Goal: Communication & Community: Answer question/provide support

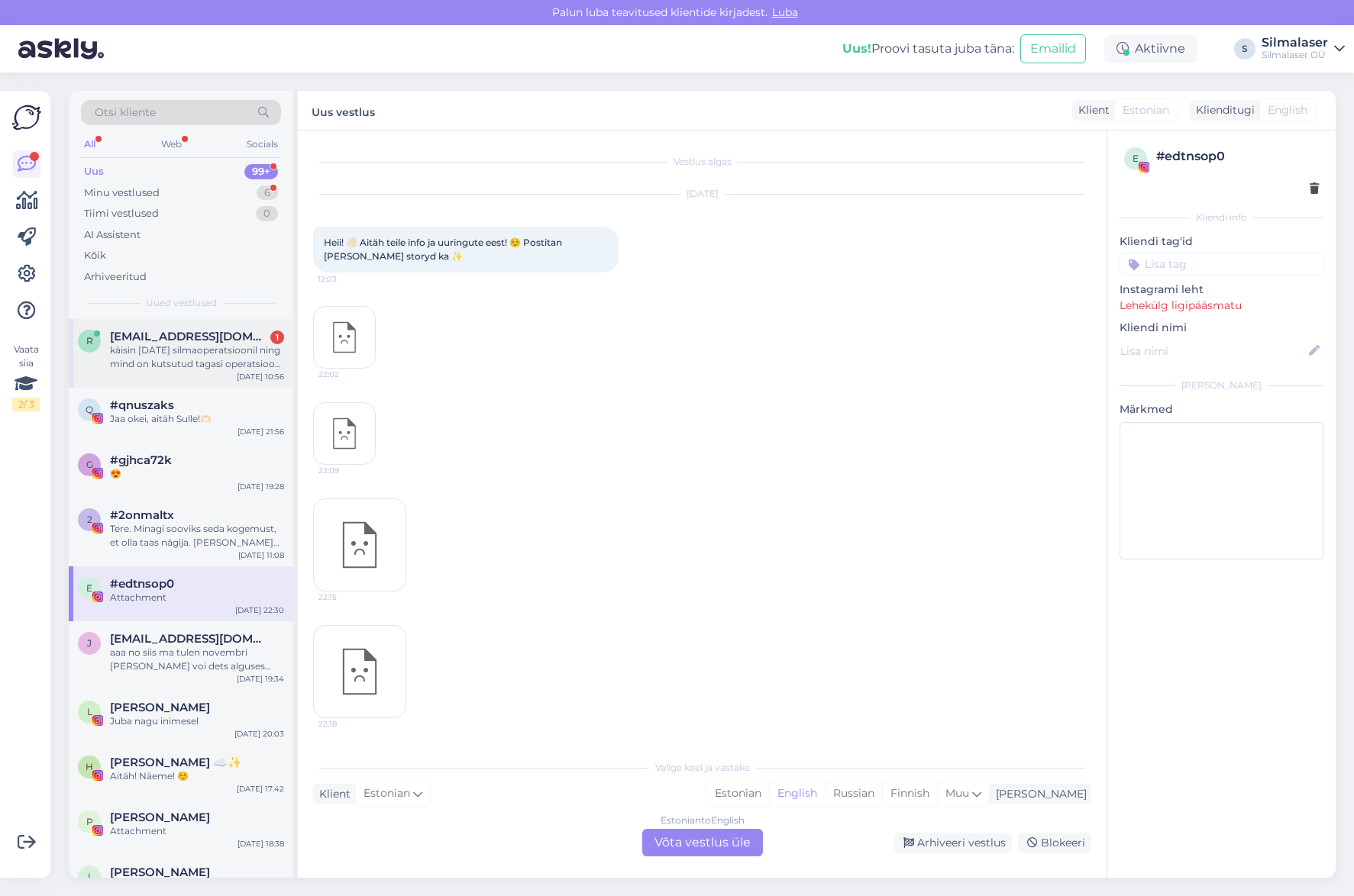
click at [179, 344] on div "käisin [DATE] silmaoperatsioonil ning mind on kutsutud tagasi operatsiooni järg…" at bounding box center [196, 357] width 174 height 27
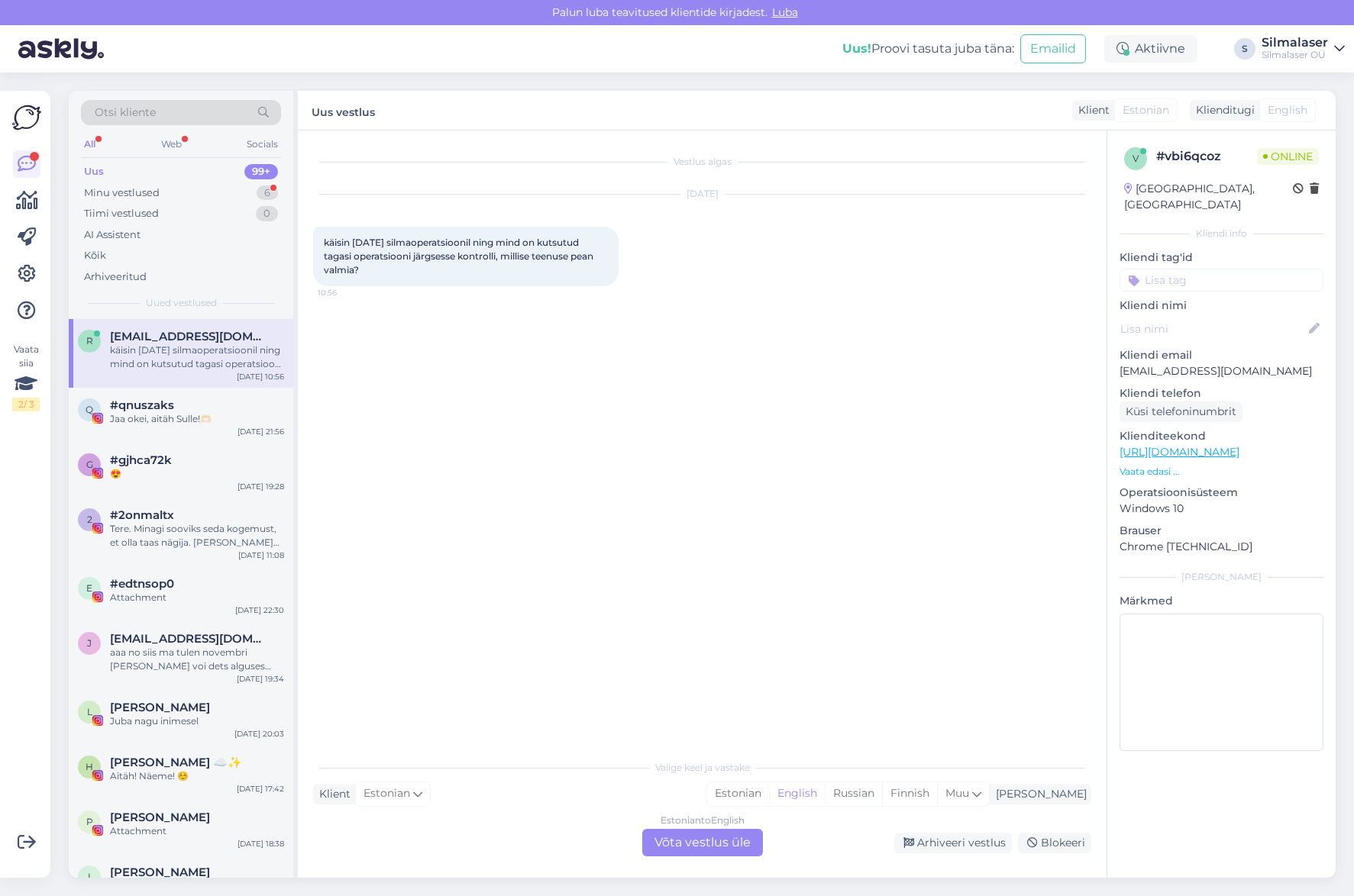
click at [700, 849] on div "Estonian to English Võta vestlus üle" at bounding box center [702, 842] width 121 height 27
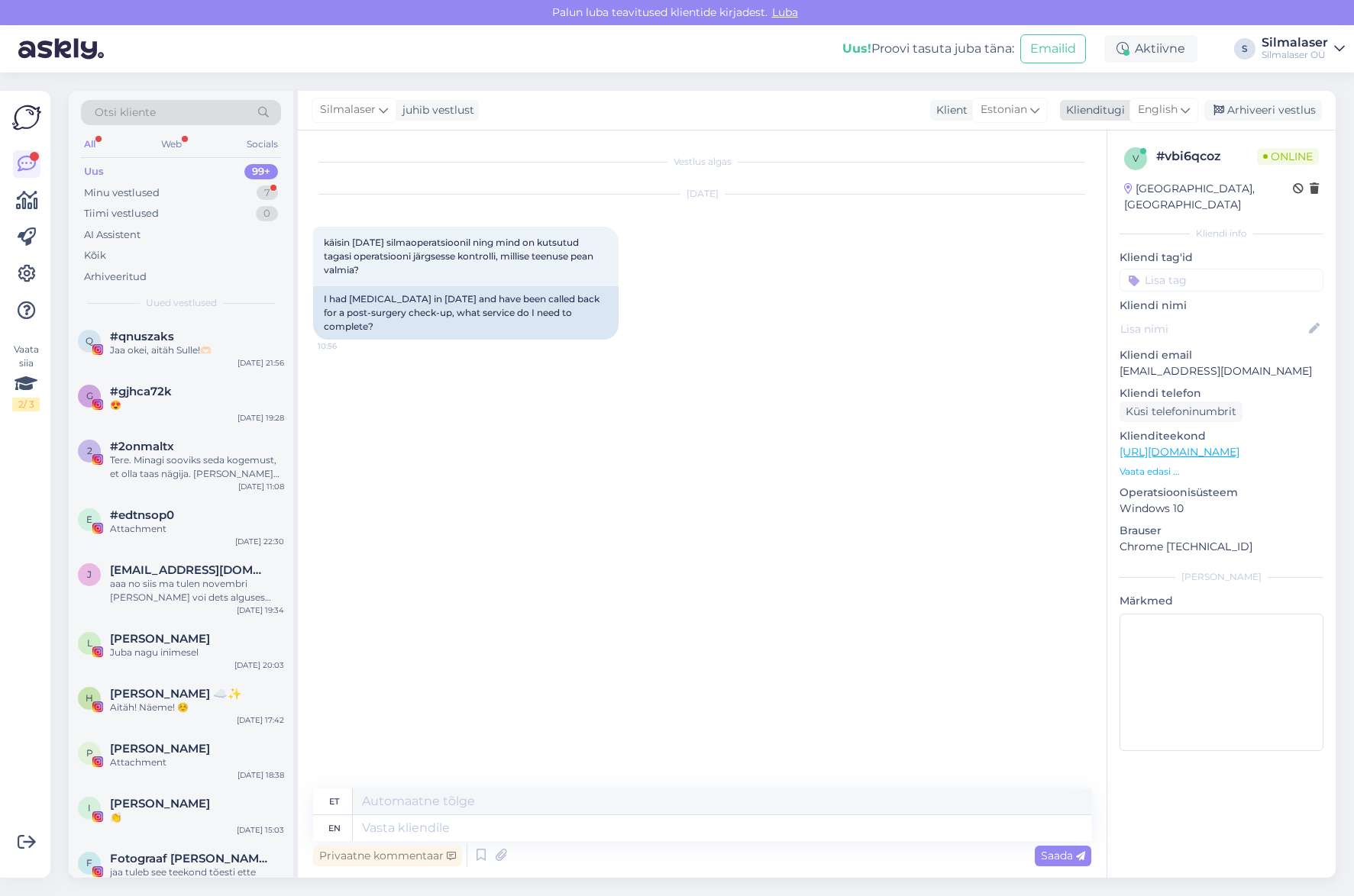
click at [1162, 109] on span "English" at bounding box center [1158, 110] width 40 height 17
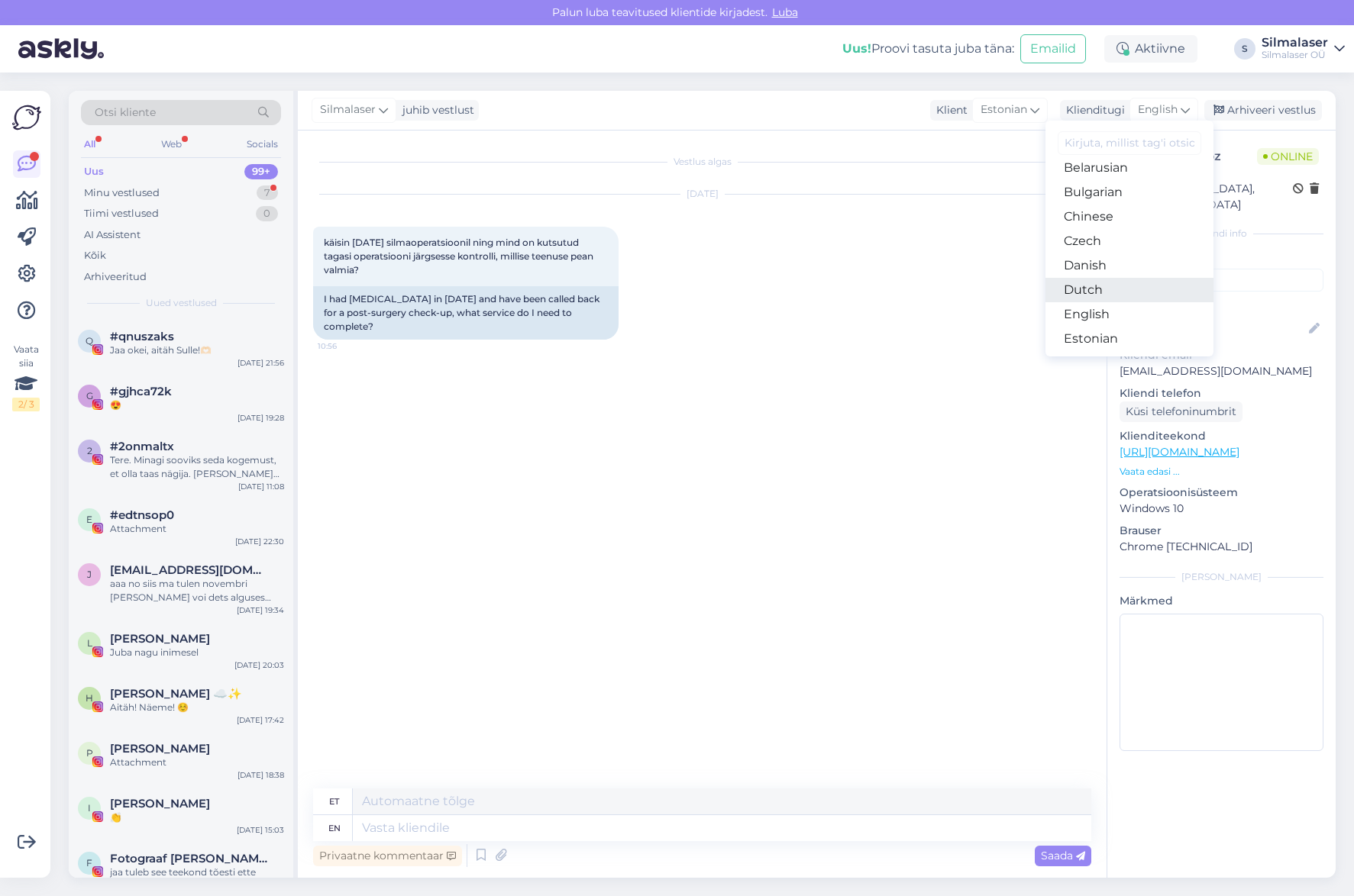
scroll to position [41, 0]
drag, startPoint x: 1101, startPoint y: 324, endPoint x: 927, endPoint y: 556, distance: 290.0
click at [1100, 328] on link "Estonian" at bounding box center [1130, 331] width 168 height 24
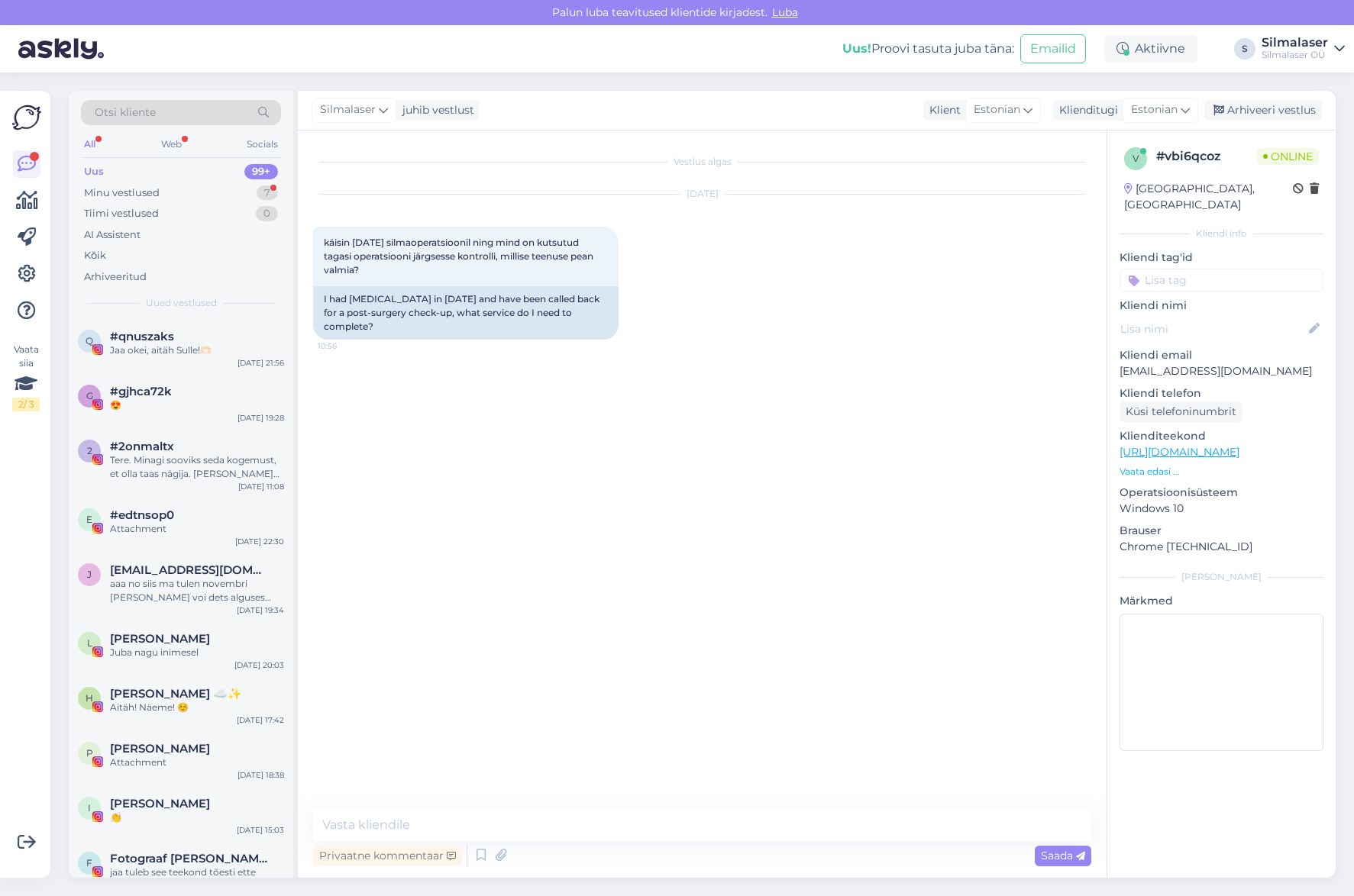
drag, startPoint x: 355, startPoint y: 803, endPoint x: 351, endPoint y: 811, distance: 8.9
click at [353, 806] on div "Vestlus algas [DATE] käisin [DATE] silmaoperatsioonil ning mind on kutsutud tag…" at bounding box center [702, 504] width 808 height 747
click at [344, 820] on textarea at bounding box center [702, 824] width 778 height 32
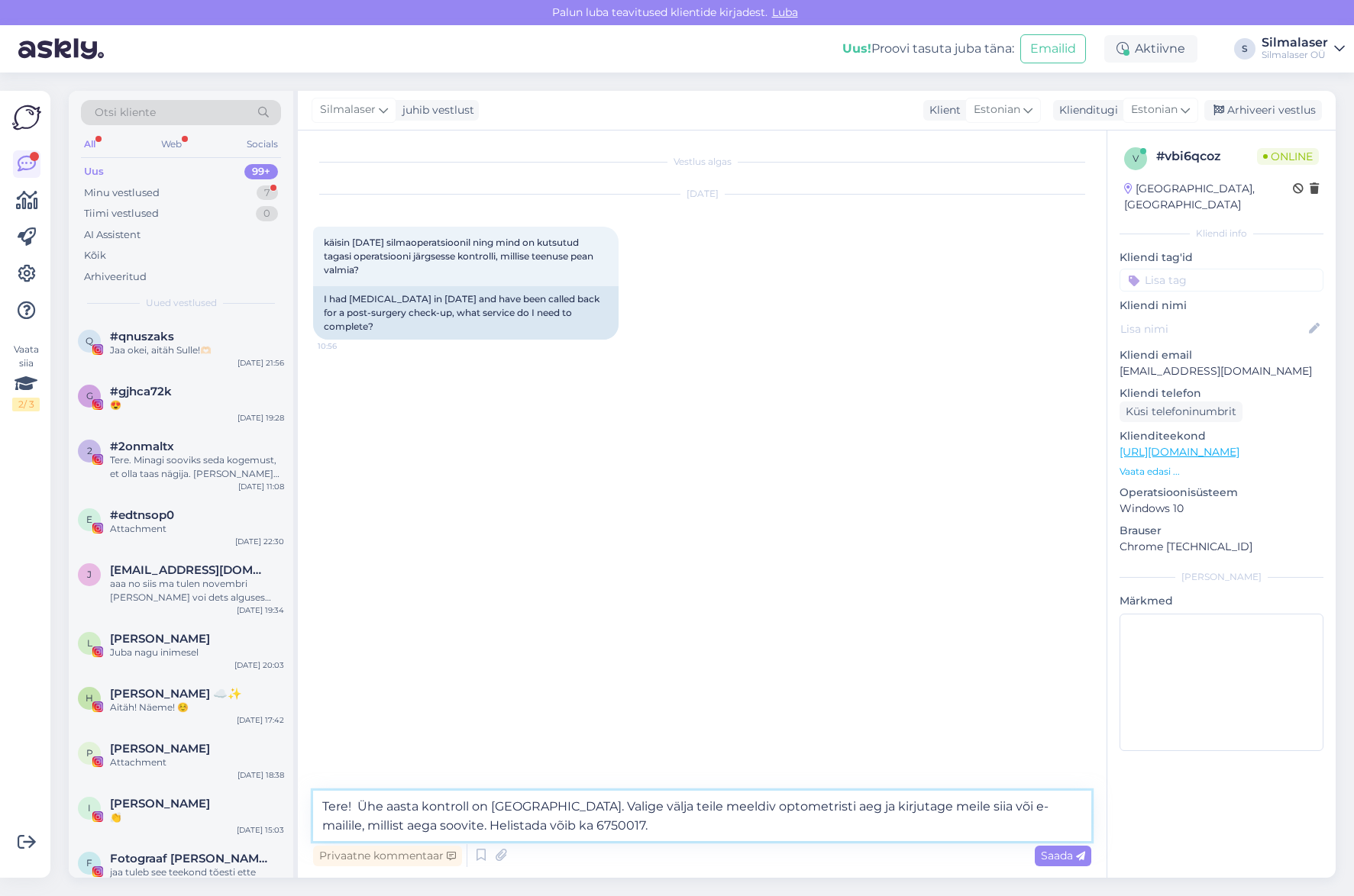
click at [999, 806] on textarea "Tere! Ühe aasta kontroll on [GEOGRAPHIC_DATA]. Valige välja teile meeldiv optom…" at bounding box center [702, 816] width 778 height 51
type textarea "Tere! Ühe aasta kontroll on [GEOGRAPHIC_DATA]. Valige välja teile meeldiv optom…"
click at [1051, 854] on span "Saada" at bounding box center [1062, 855] width 44 height 14
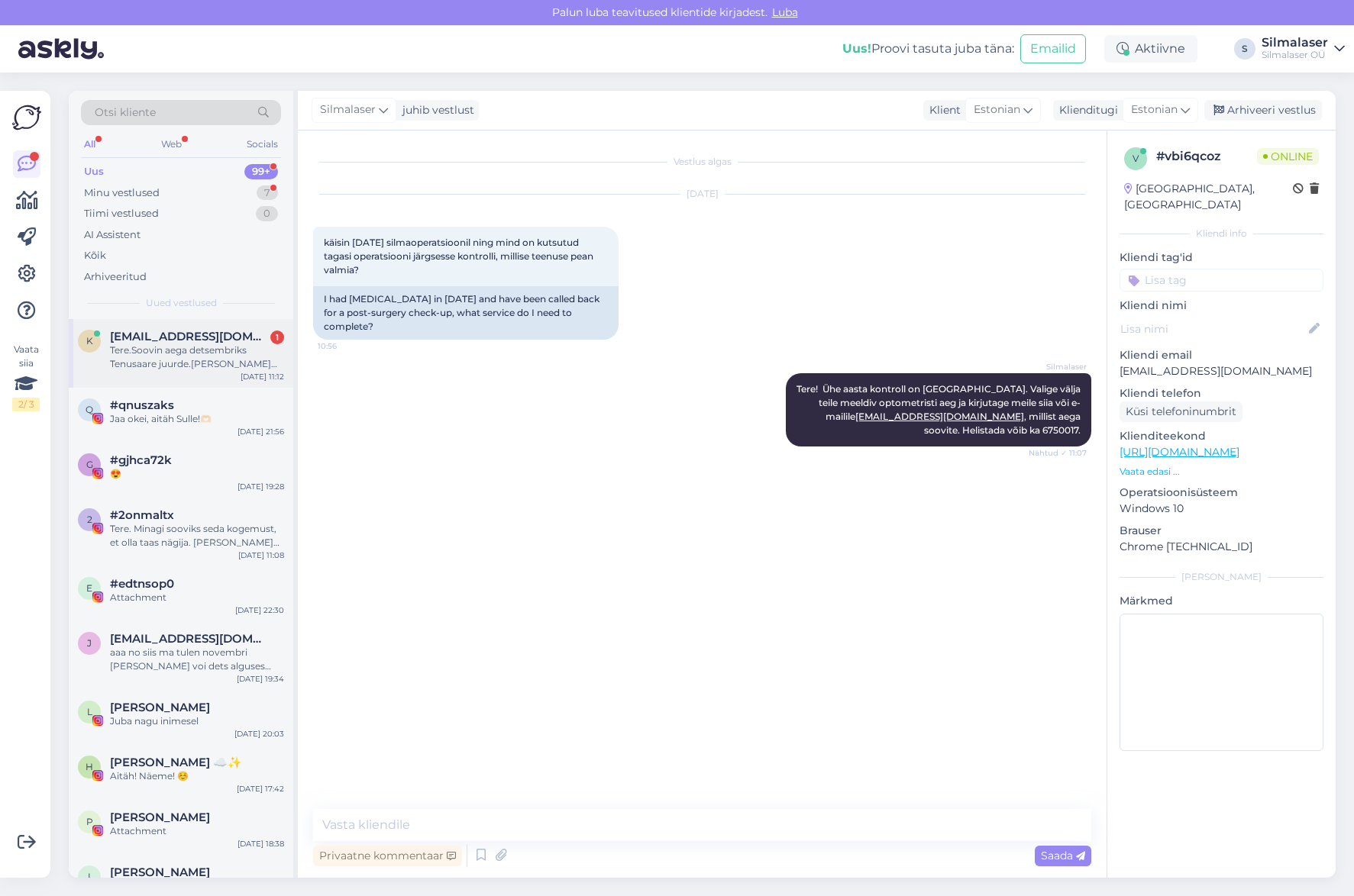
click at [214, 352] on div "Tere.Soovin aega detsembriks Tenusaare juurde.[PERSON_NAME] helistada,aga ei sa…" at bounding box center [196, 357] width 174 height 27
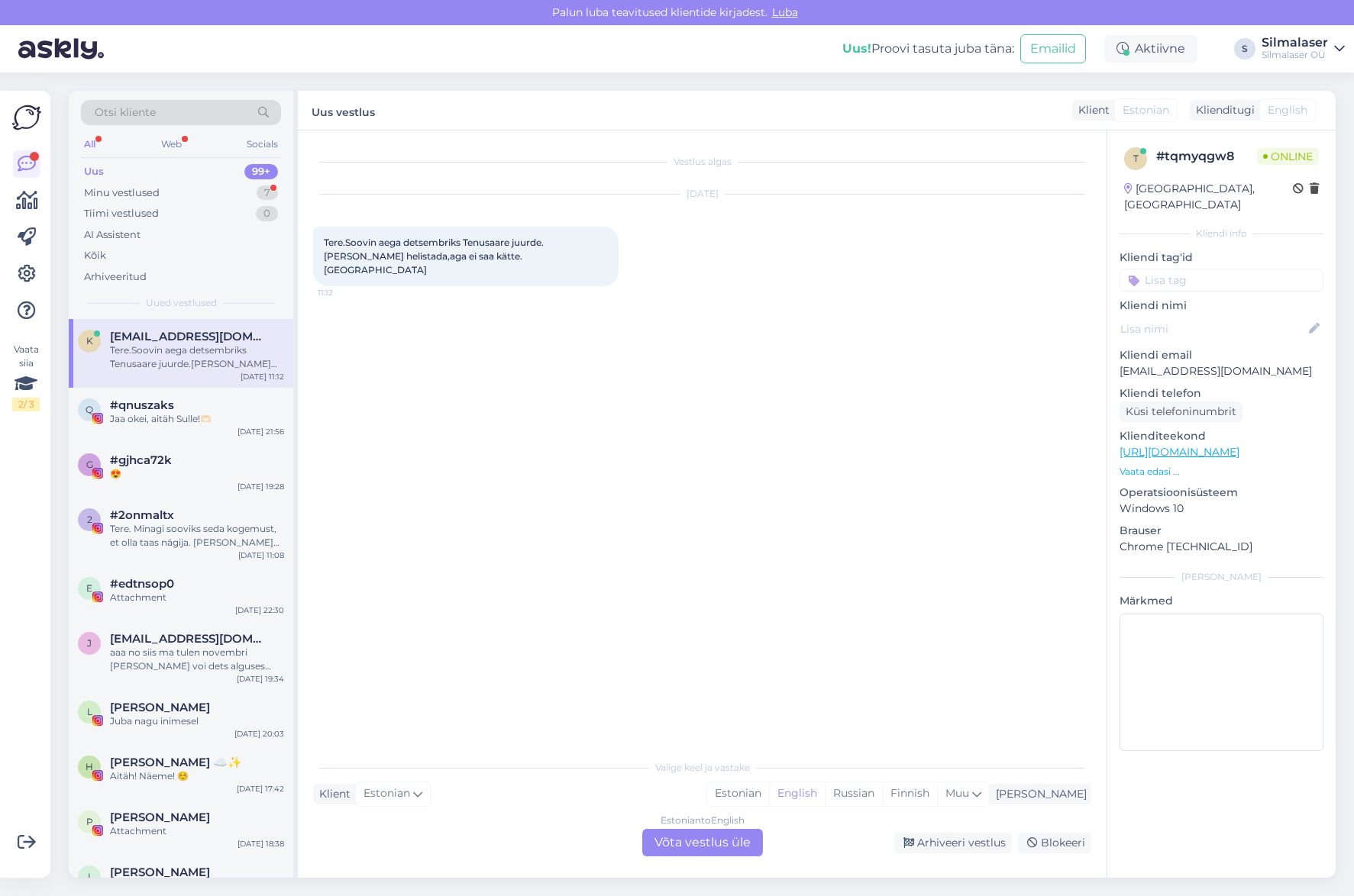
click at [706, 835] on div "Estonian to English Võta vestlus üle" at bounding box center [702, 842] width 121 height 27
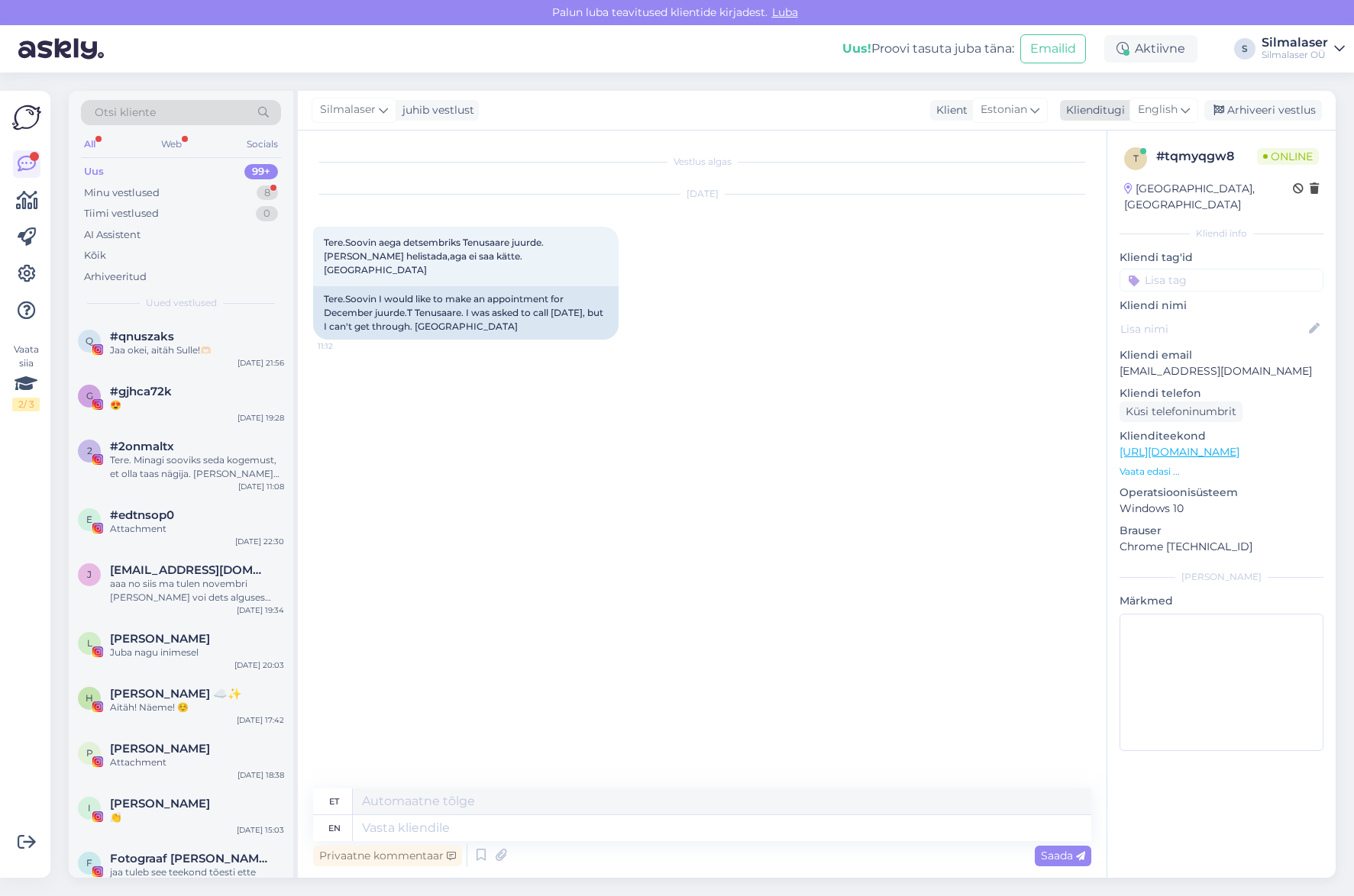
click at [1168, 116] on span "English" at bounding box center [1158, 110] width 40 height 17
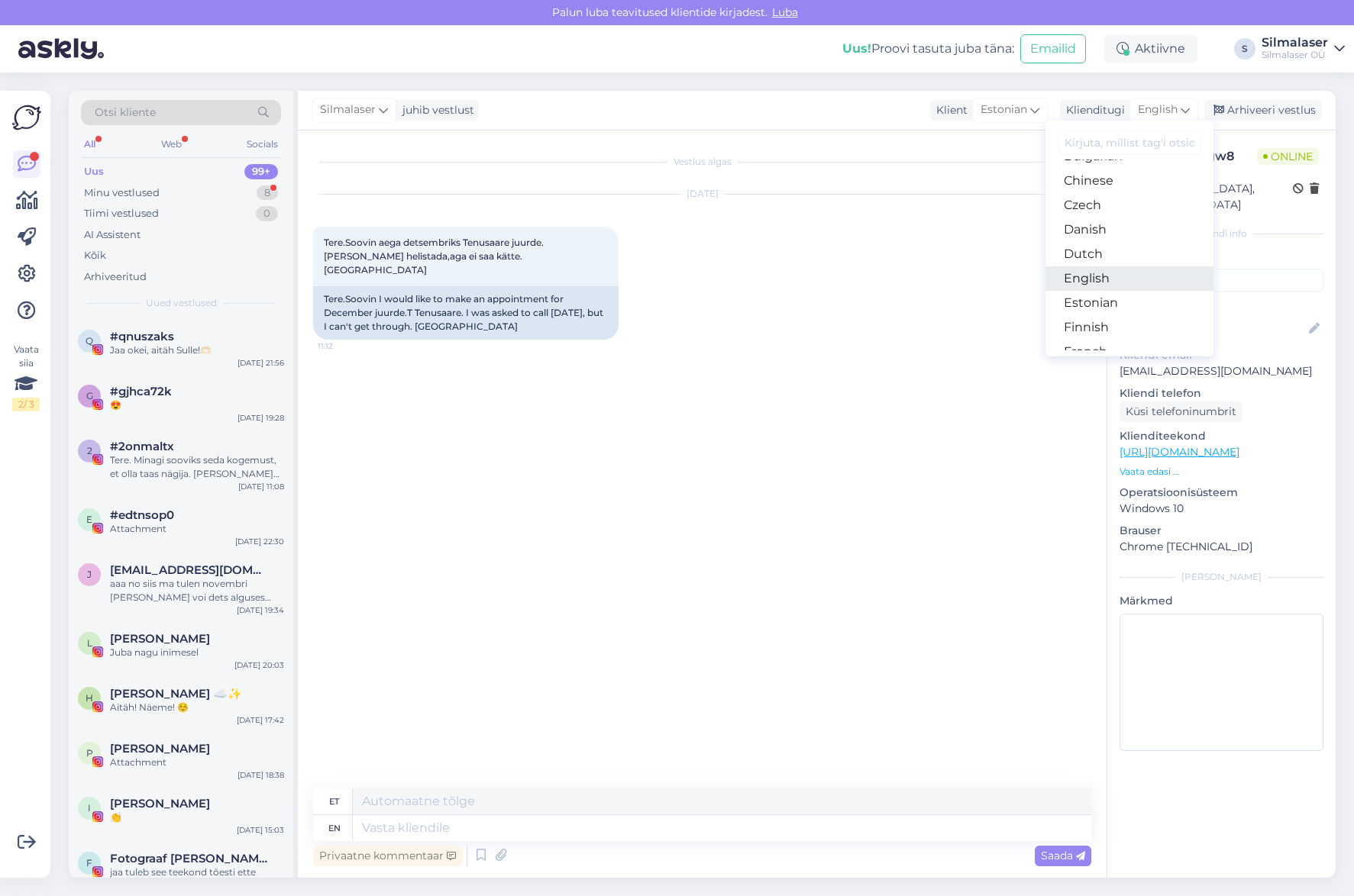
scroll to position [69, 0]
click at [1091, 309] on link "Estonian" at bounding box center [1130, 303] width 168 height 24
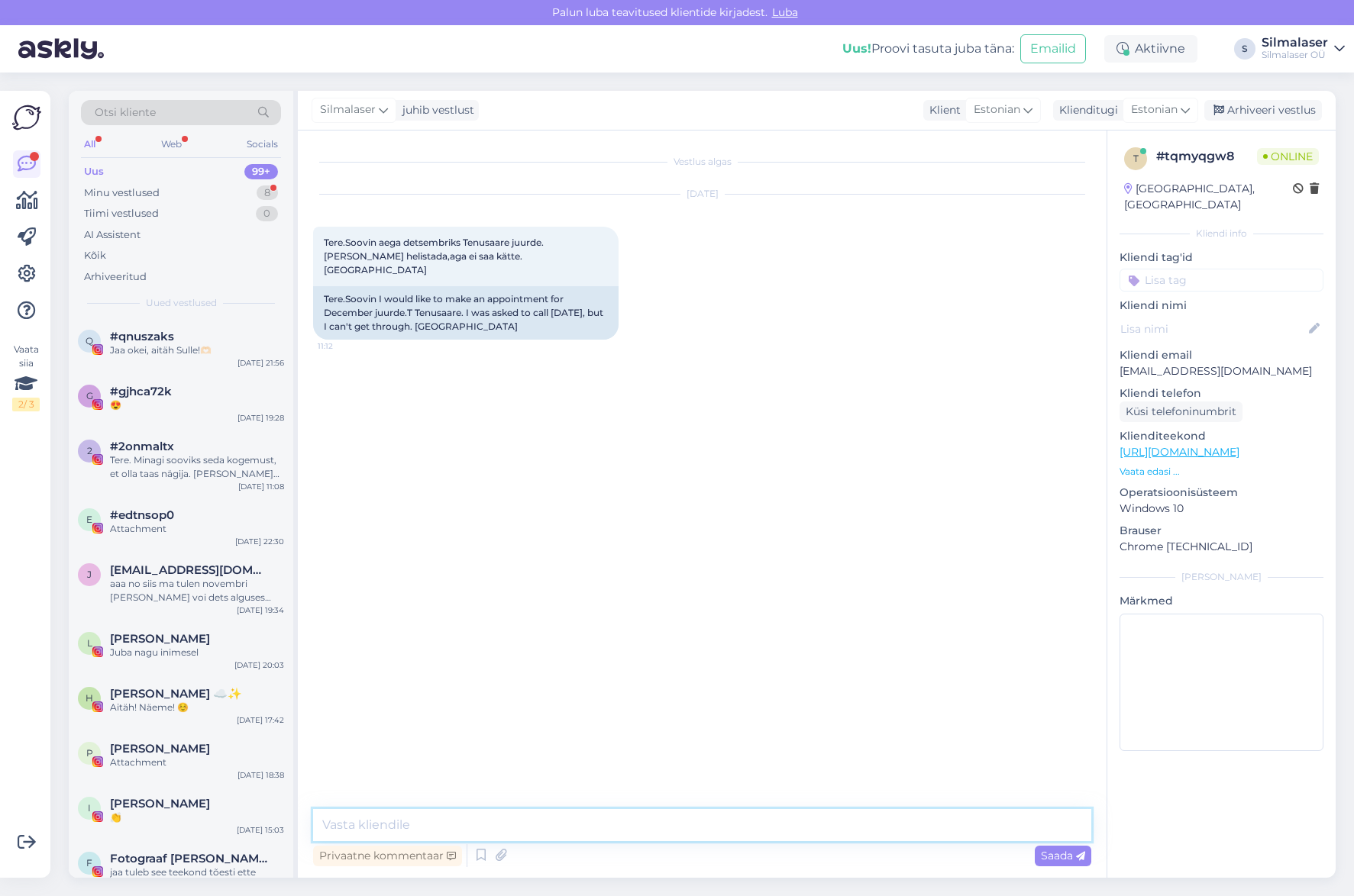
click at [409, 820] on textarea at bounding box center [702, 824] width 778 height 32
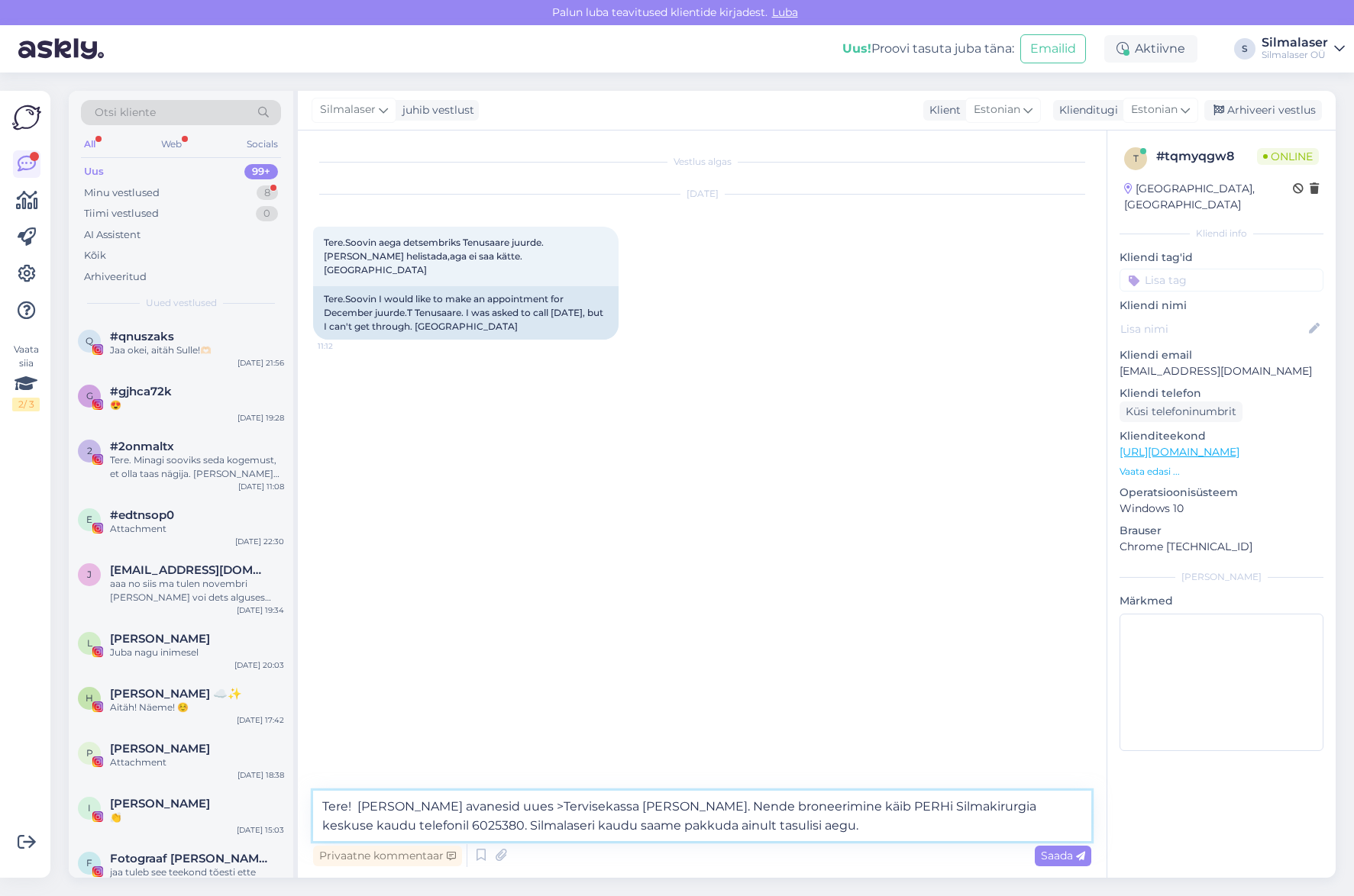
click at [486, 808] on textarea "Tere! [PERSON_NAME] avanesid uues >Tervisekassa [PERSON_NAME]. Nende broneerimi…" at bounding box center [702, 816] width 778 height 51
type textarea "Tere! [PERSON_NAME] avanesid uued Tervisekassa [PERSON_NAME]. Nende broneerimin…"
click at [1059, 855] on span "Saada" at bounding box center [1062, 855] width 44 height 14
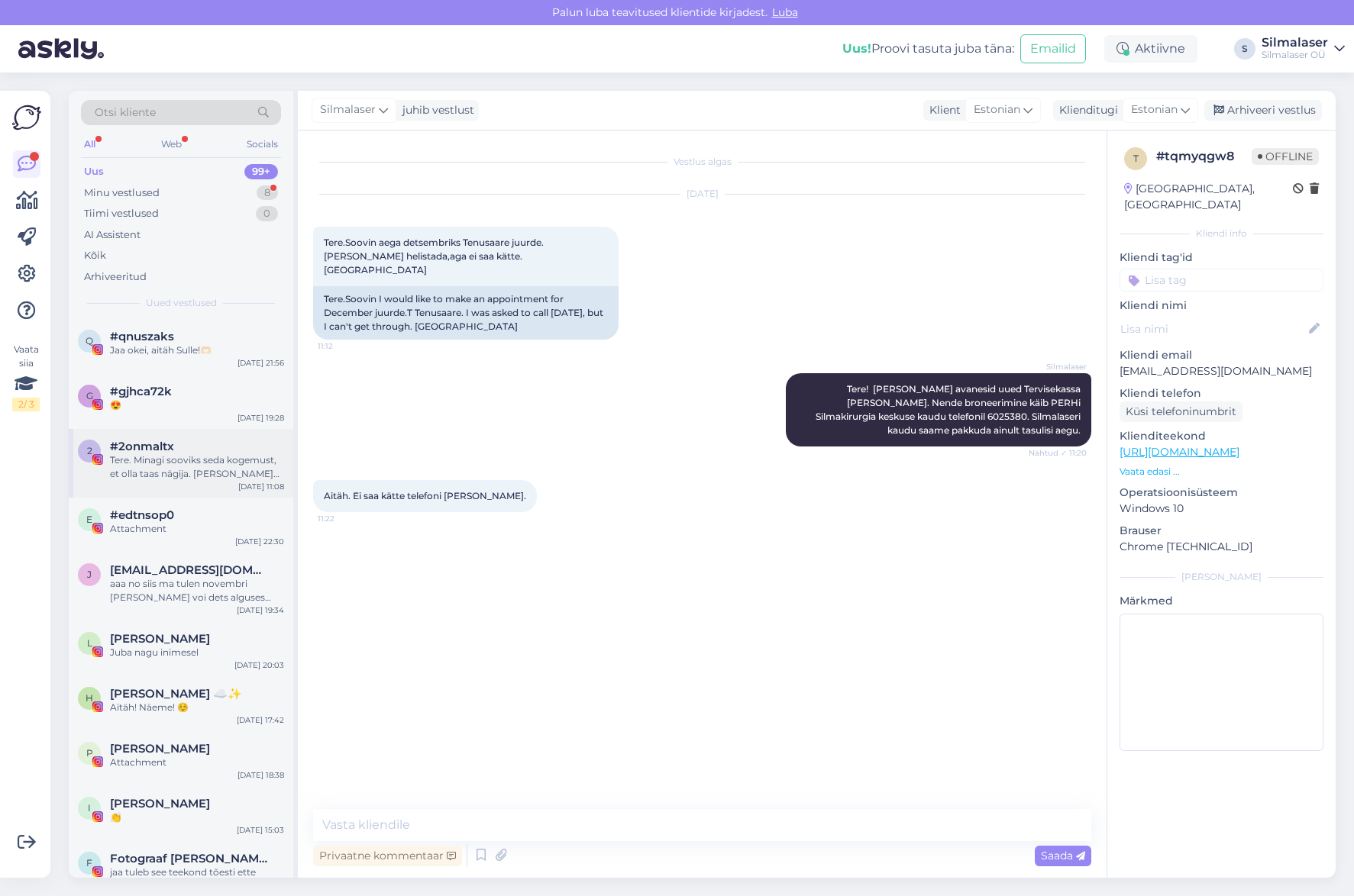
click at [161, 453] on div "Tere. Minagi sooviks seda kogemust, et olla taas nägija. [PERSON_NAME] alates n…" at bounding box center [196, 467] width 174 height 27
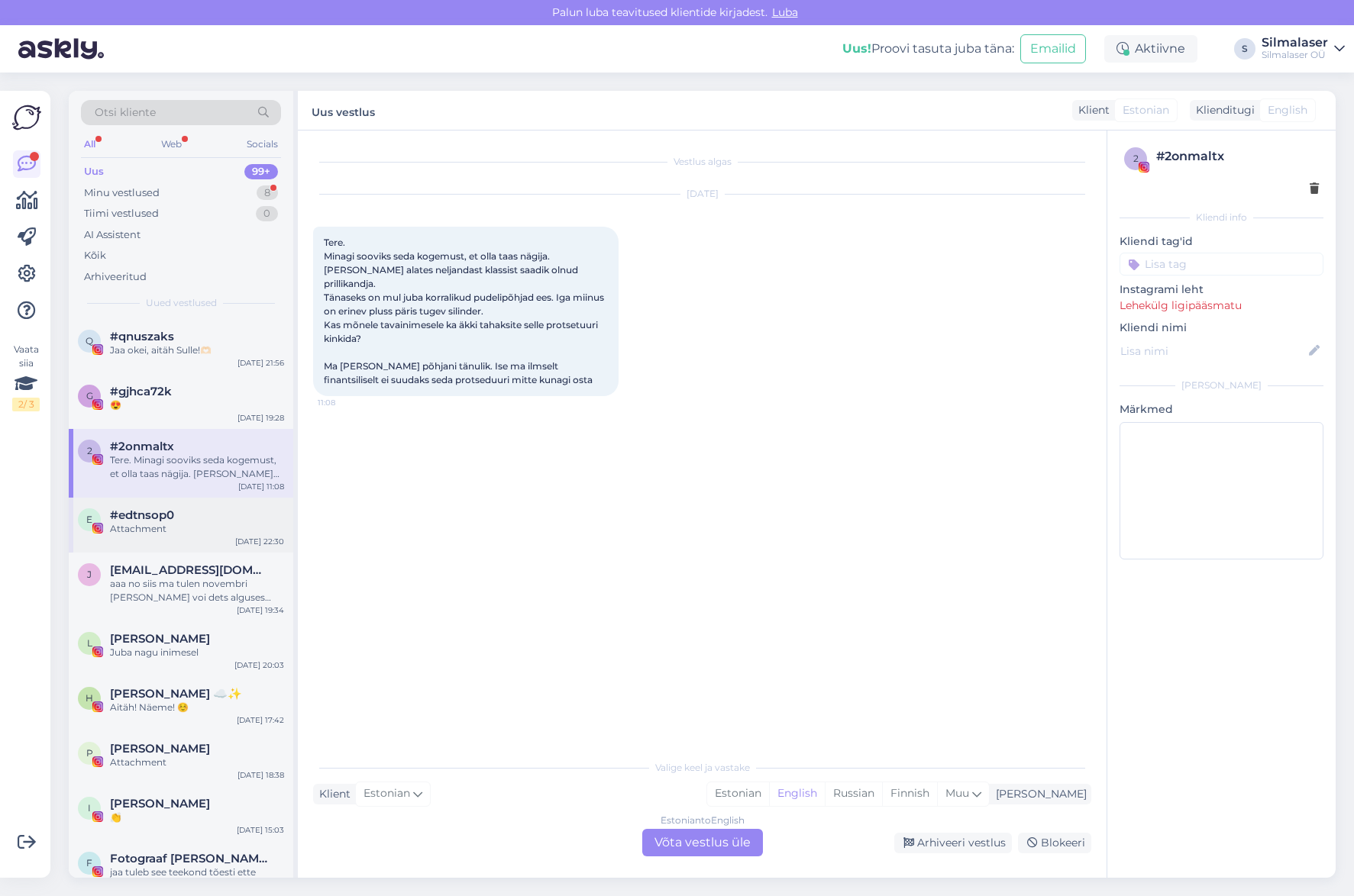
click at [137, 519] on span "#edtnsop0" at bounding box center [142, 515] width 64 height 14
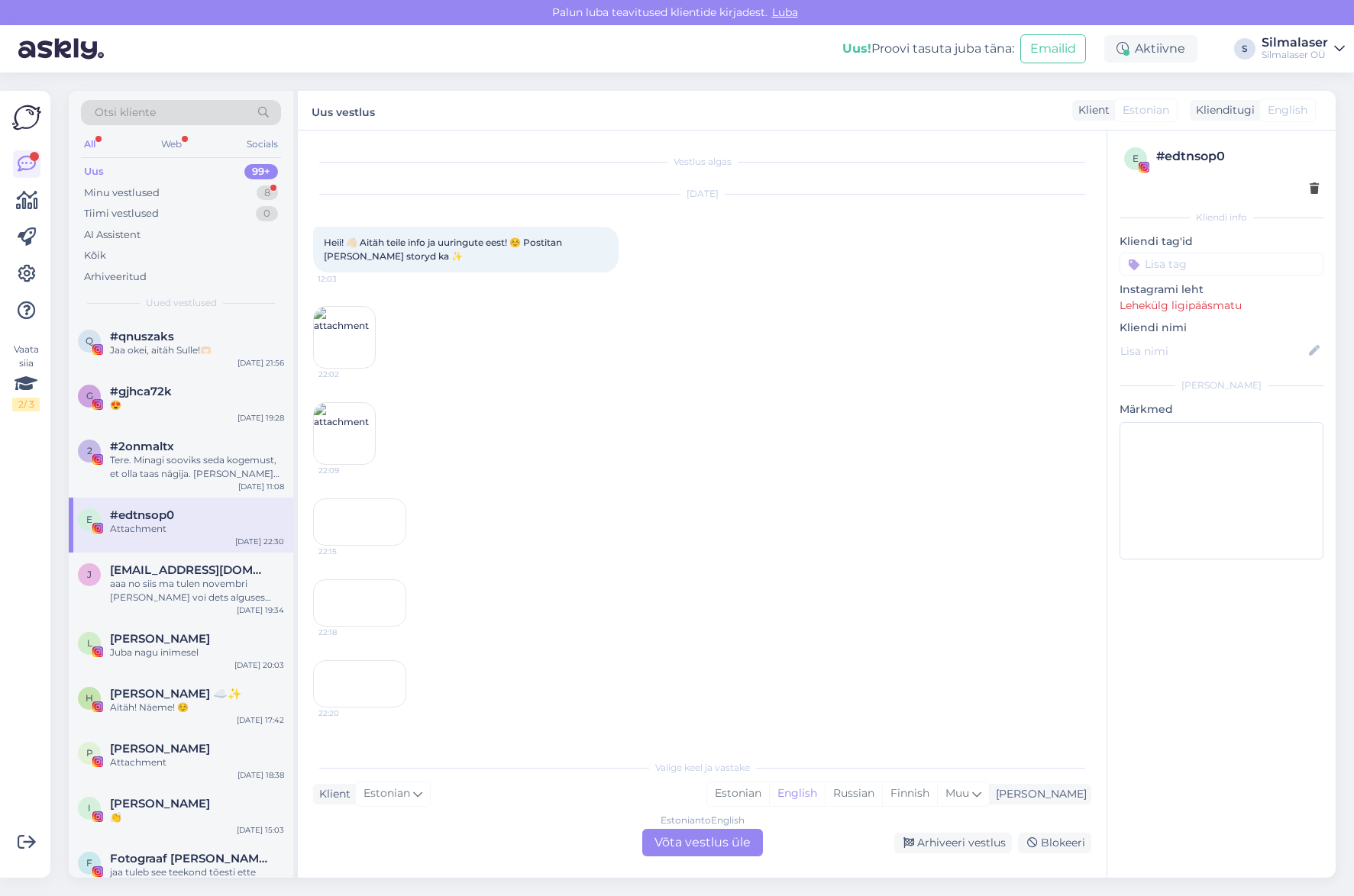
scroll to position [178, 0]
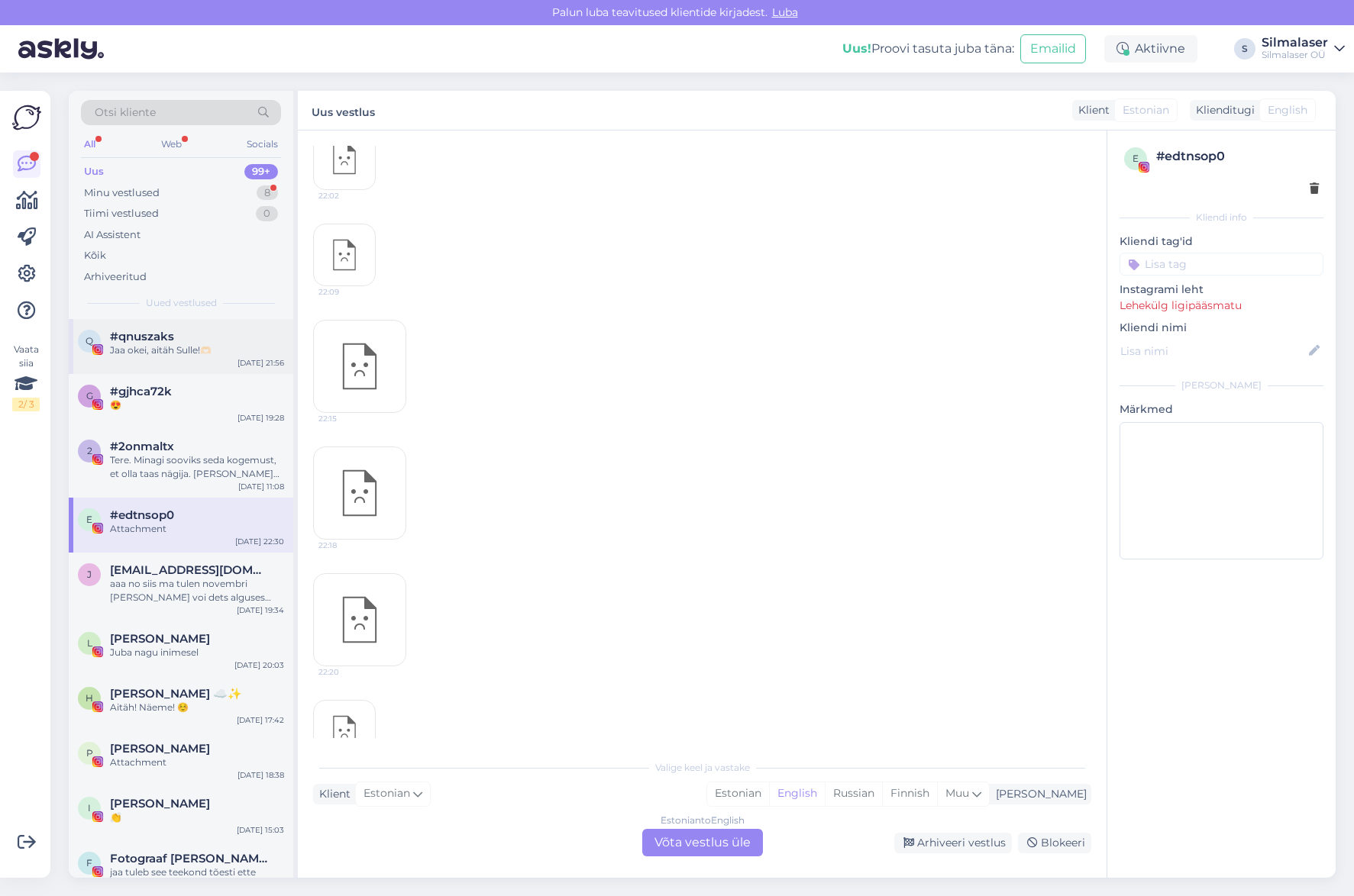
click at [159, 367] on div "q #qnuszaks Jaa okei, aitäh Sulle!🫶🏻 [DATE] 21:56" at bounding box center [181, 346] width 224 height 55
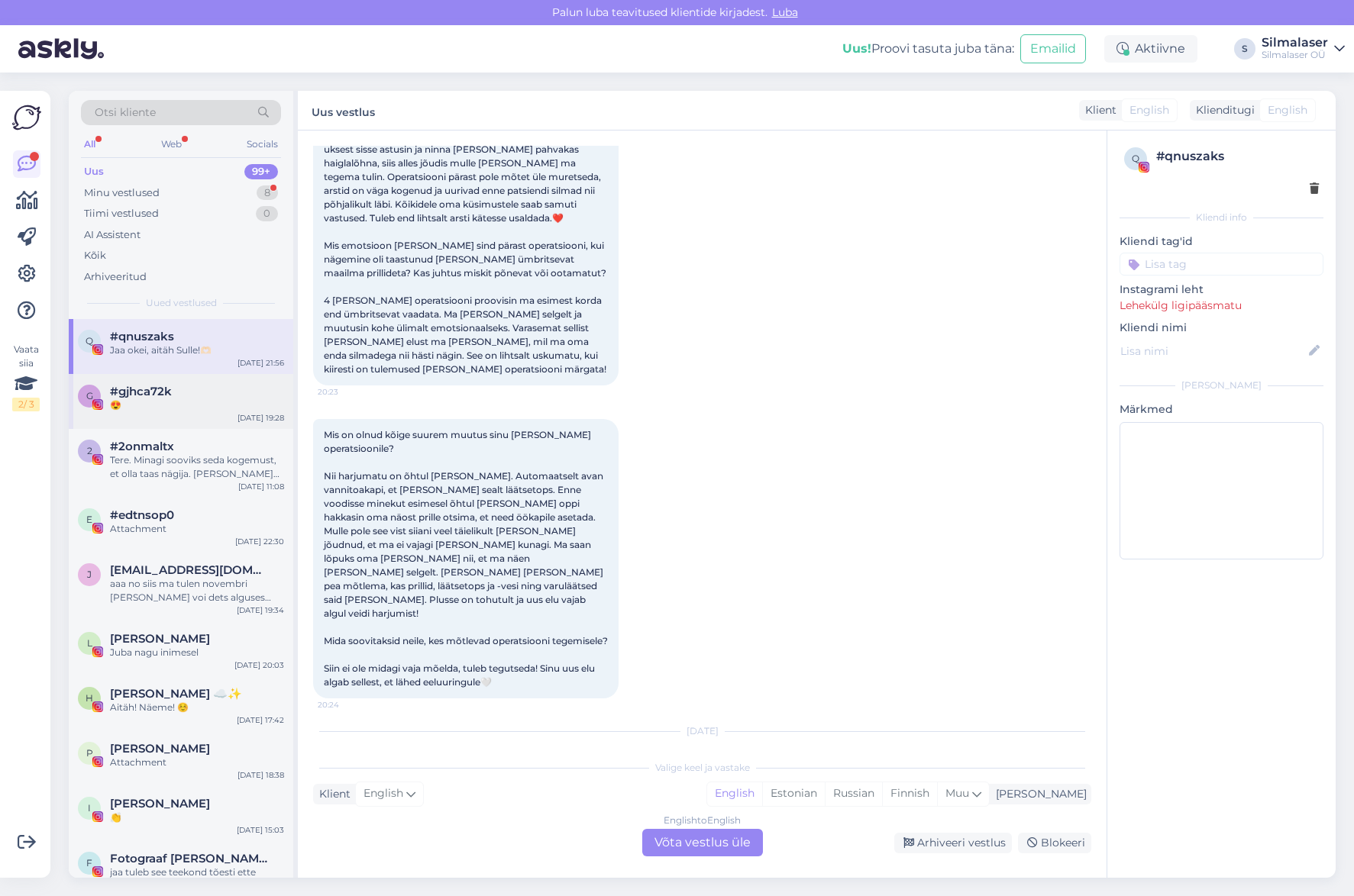
click at [139, 401] on div "😍" at bounding box center [196, 405] width 174 height 14
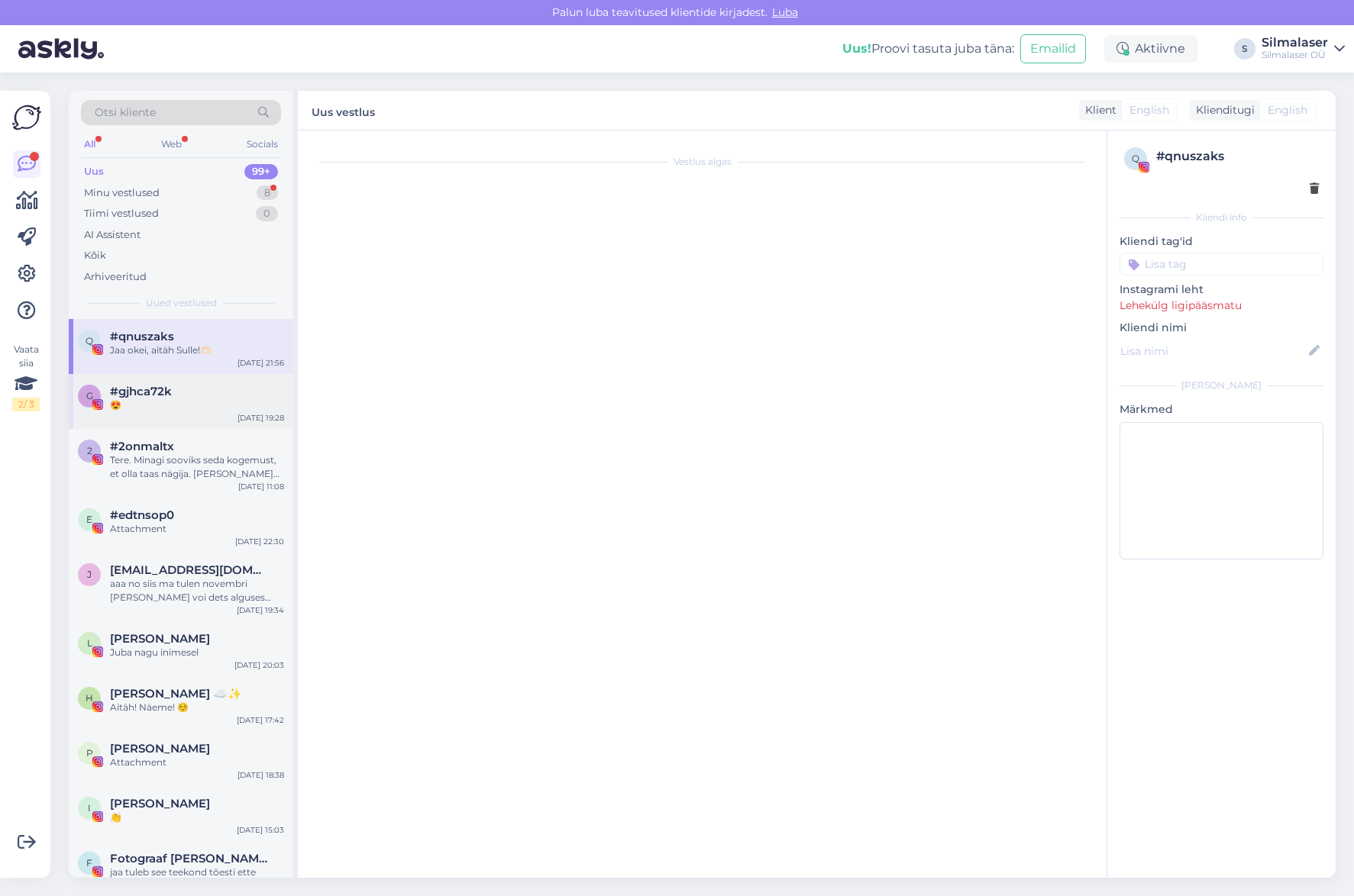
scroll to position [0, 0]
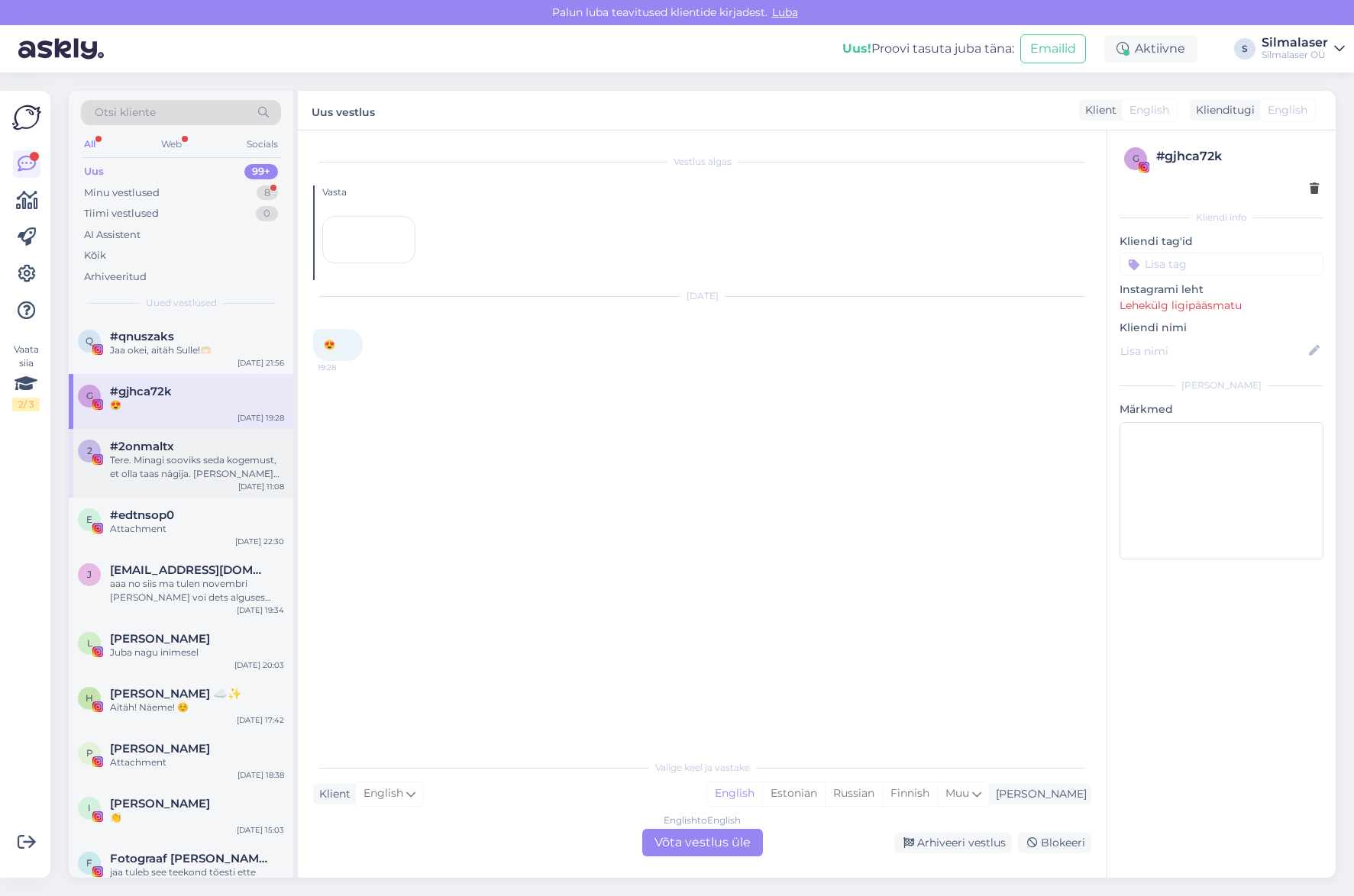
click at [124, 445] on span "#2onmaltx" at bounding box center [142, 446] width 64 height 14
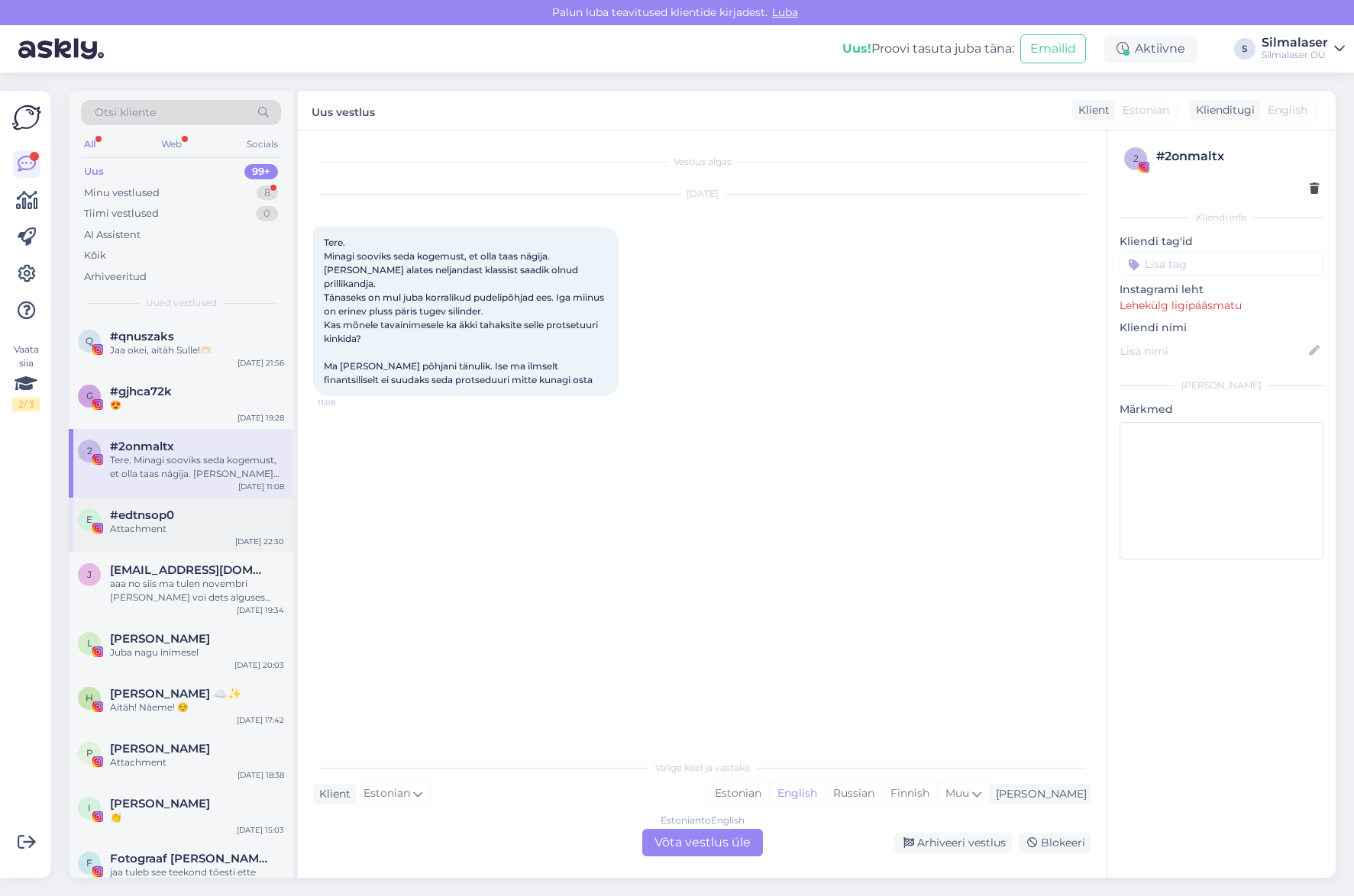
click at [140, 508] on span "#edtnsop0" at bounding box center [142, 515] width 64 height 14
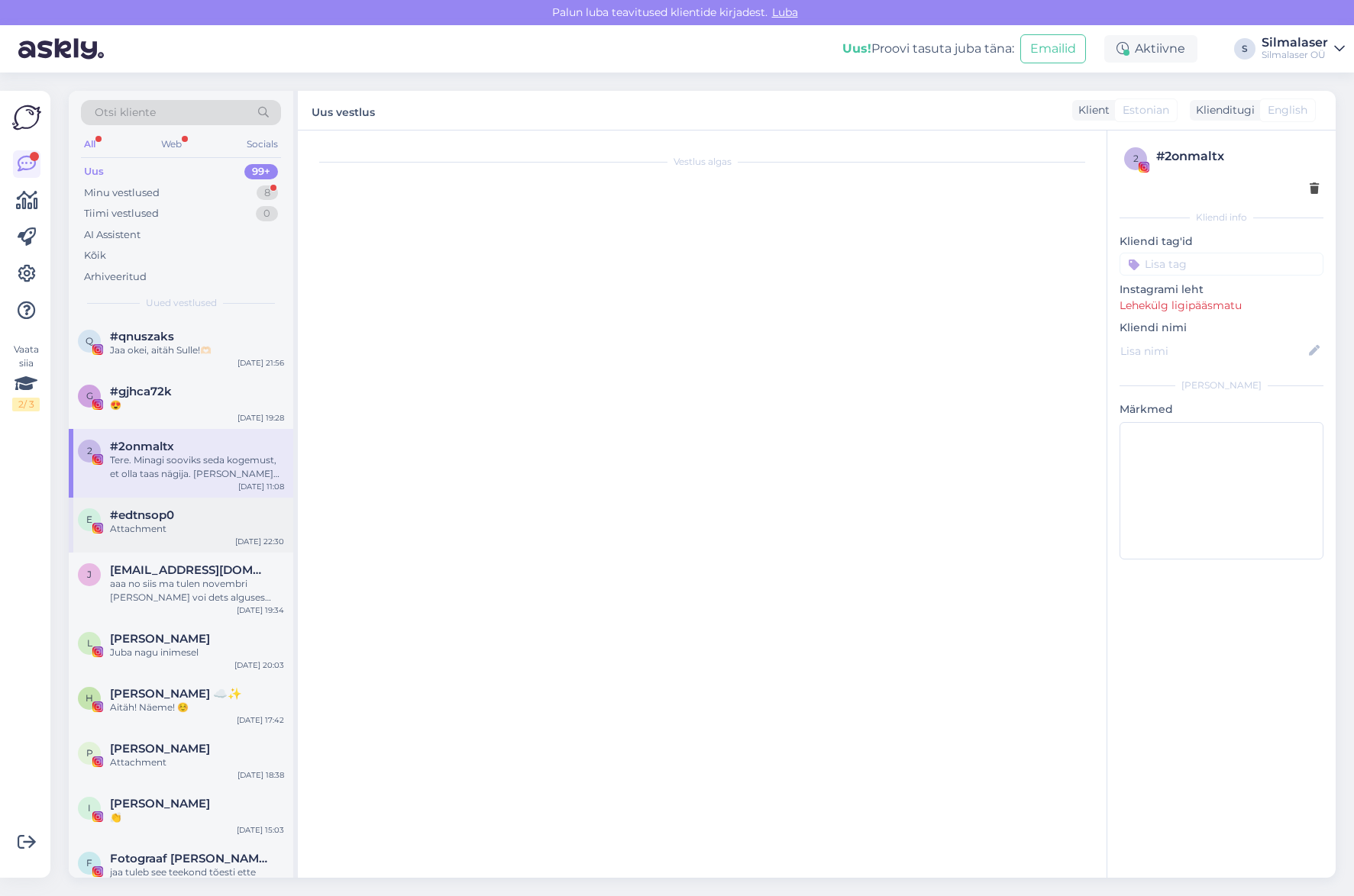
scroll to position [178, 0]
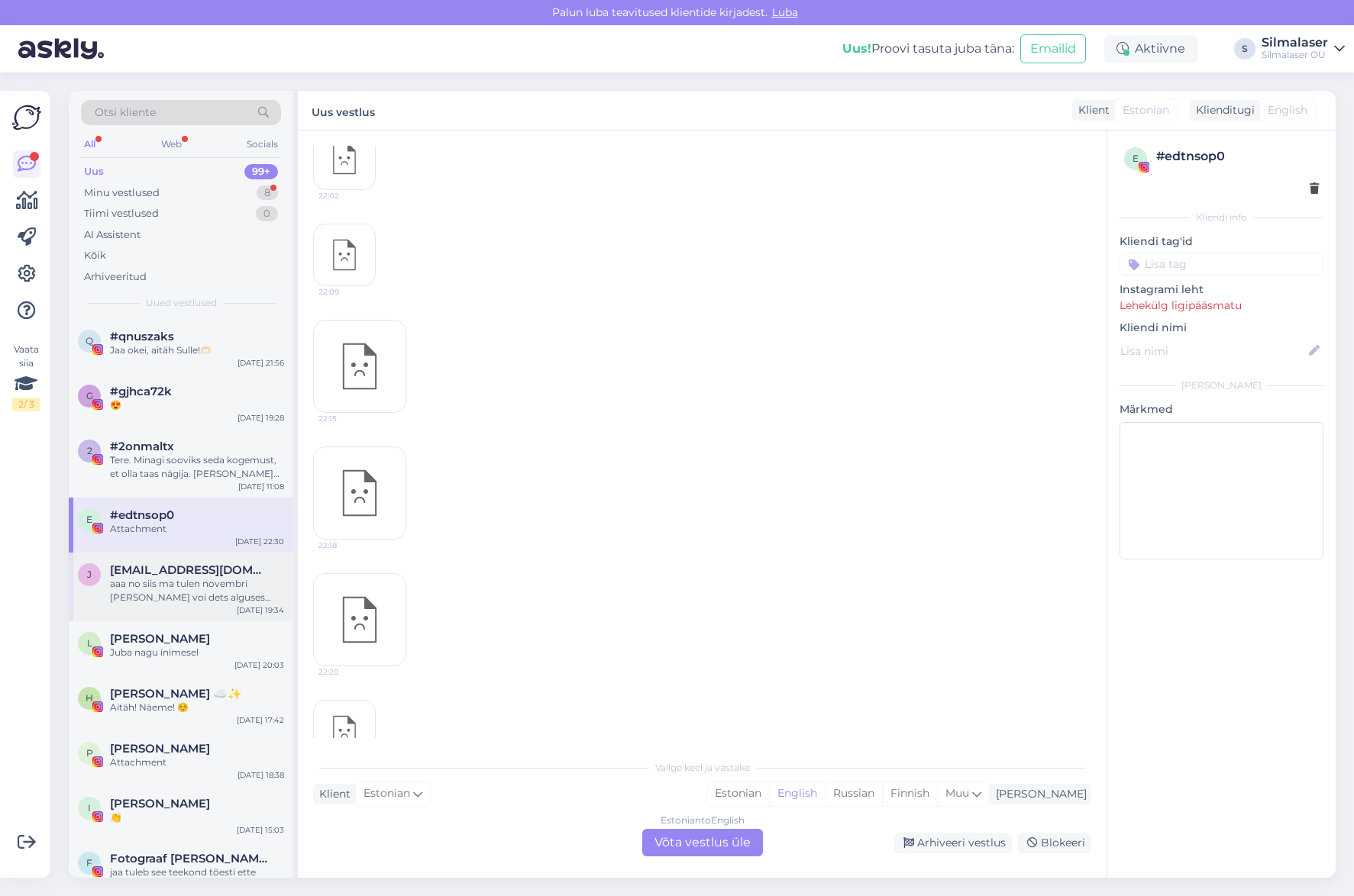
click at [153, 595] on div "aaa no siis ma tulen novembri [PERSON_NAME] voi dets alguses uuringule ja m2rts…" at bounding box center [196, 591] width 174 height 27
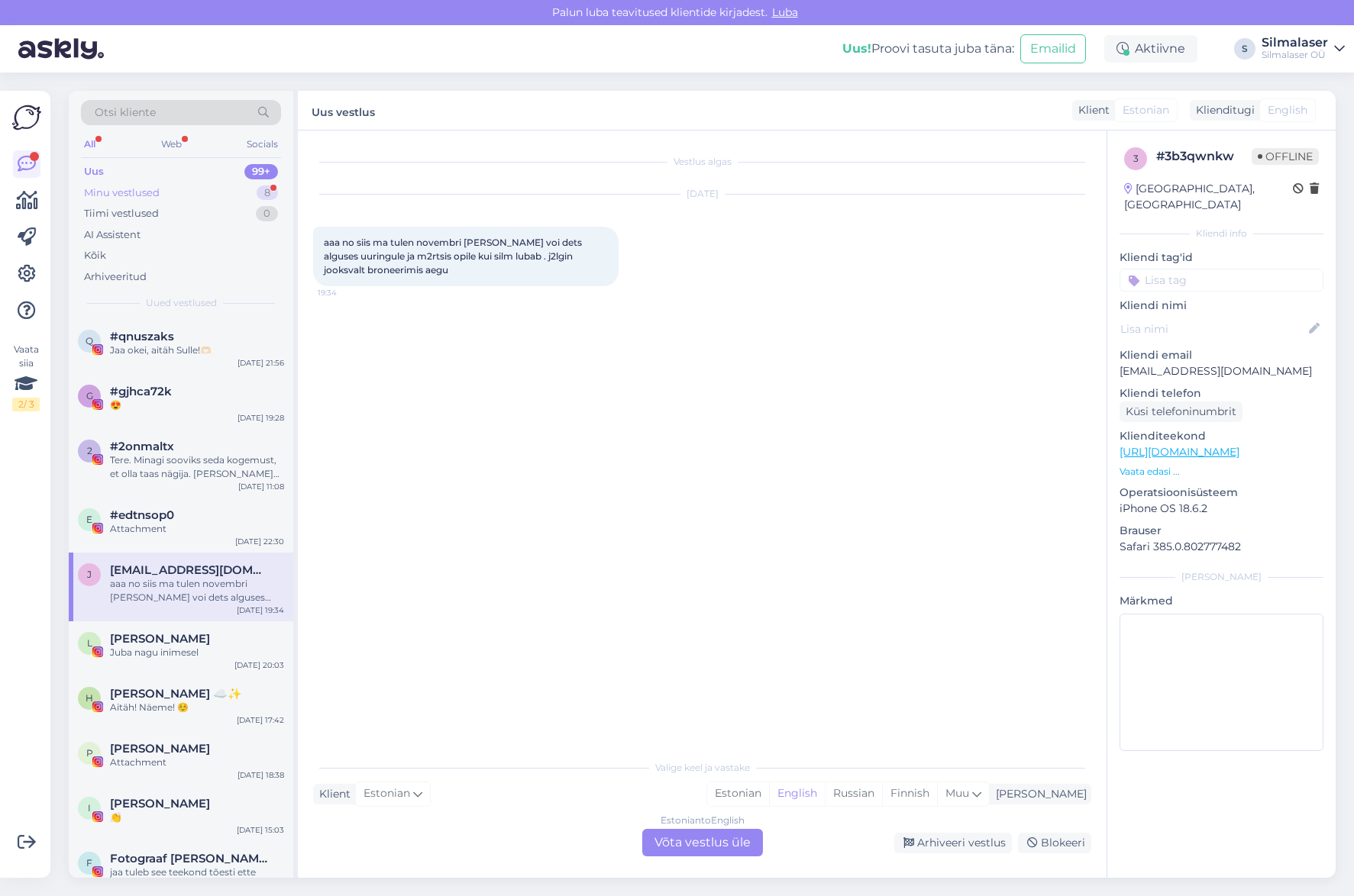
click at [94, 191] on div "Minu vestlused" at bounding box center [122, 193] width 76 height 16
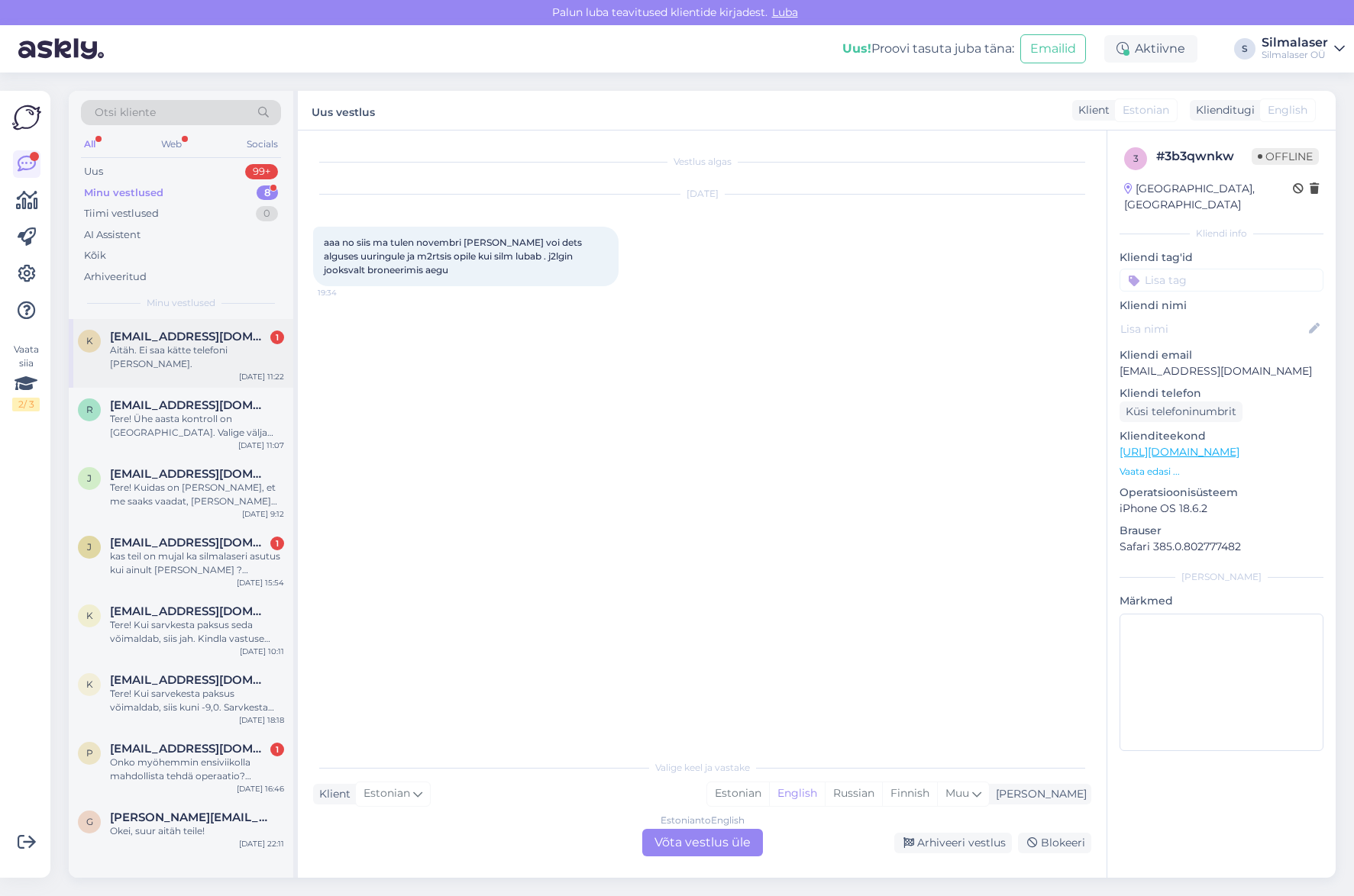
click at [147, 339] on span "[EMAIL_ADDRESS][DOMAIN_NAME]" at bounding box center [189, 337] width 159 height 14
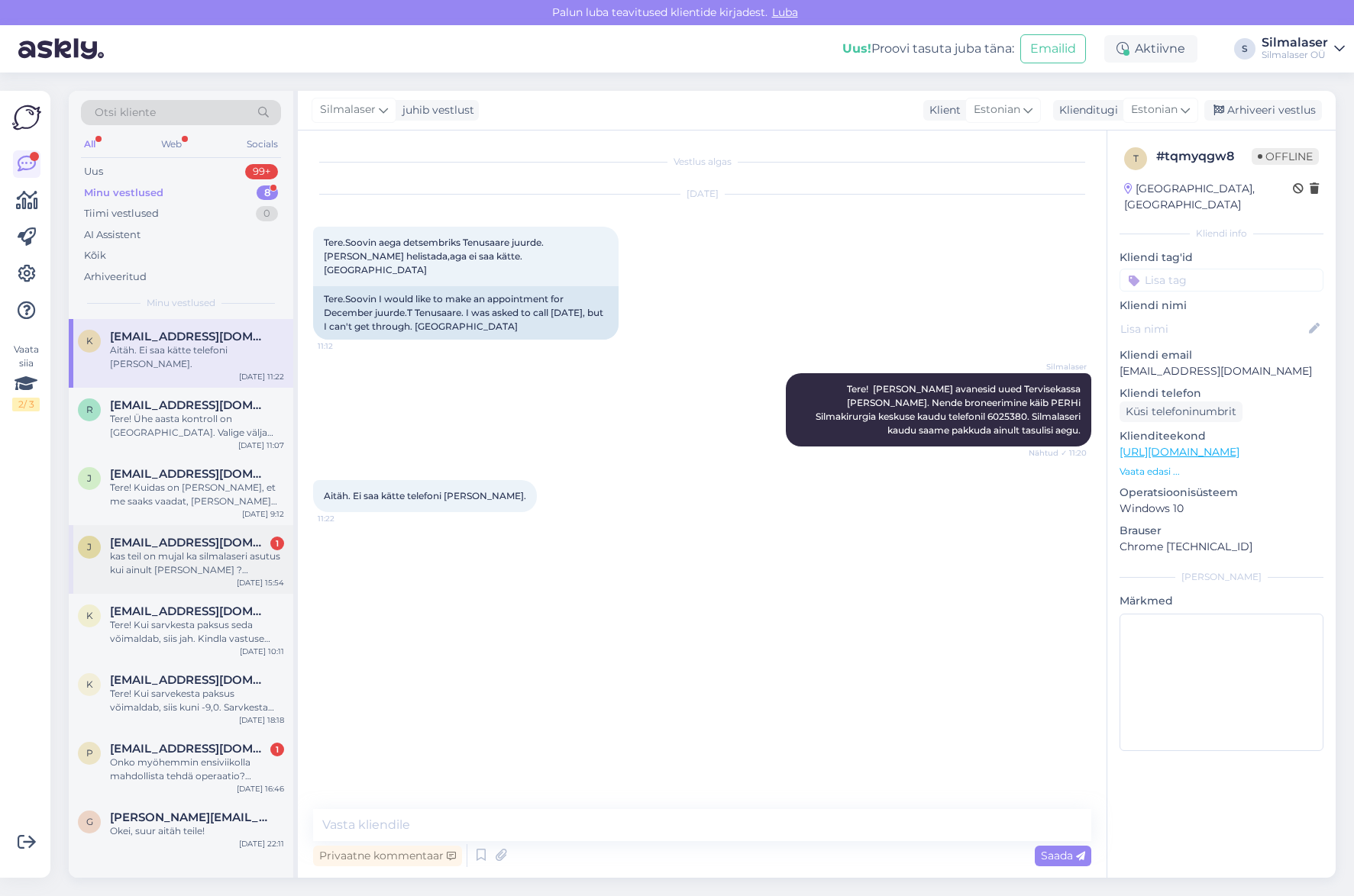
click at [179, 536] on span "[EMAIL_ADDRESS][DOMAIN_NAME]" at bounding box center [189, 543] width 159 height 14
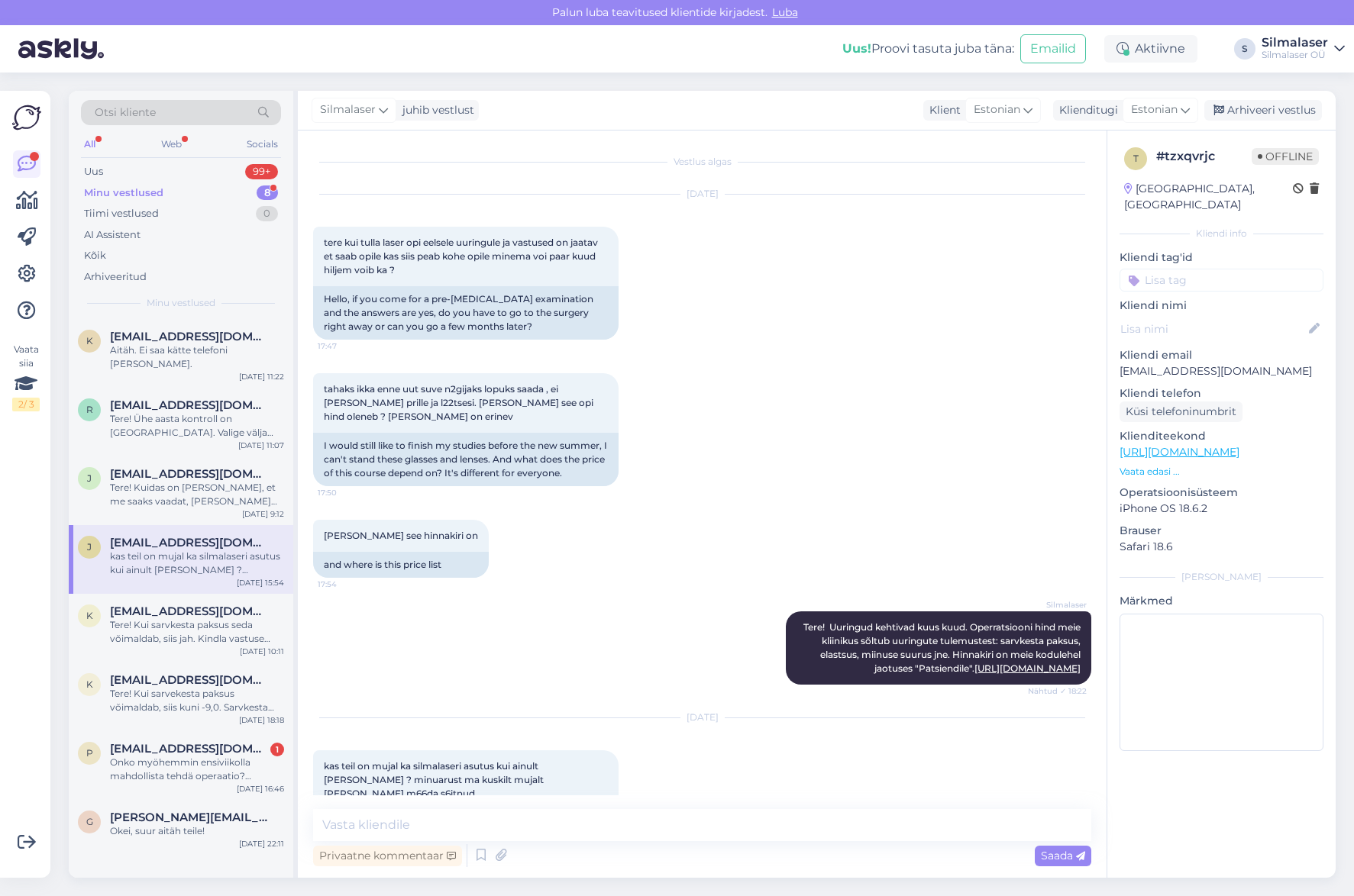
scroll to position [18, 0]
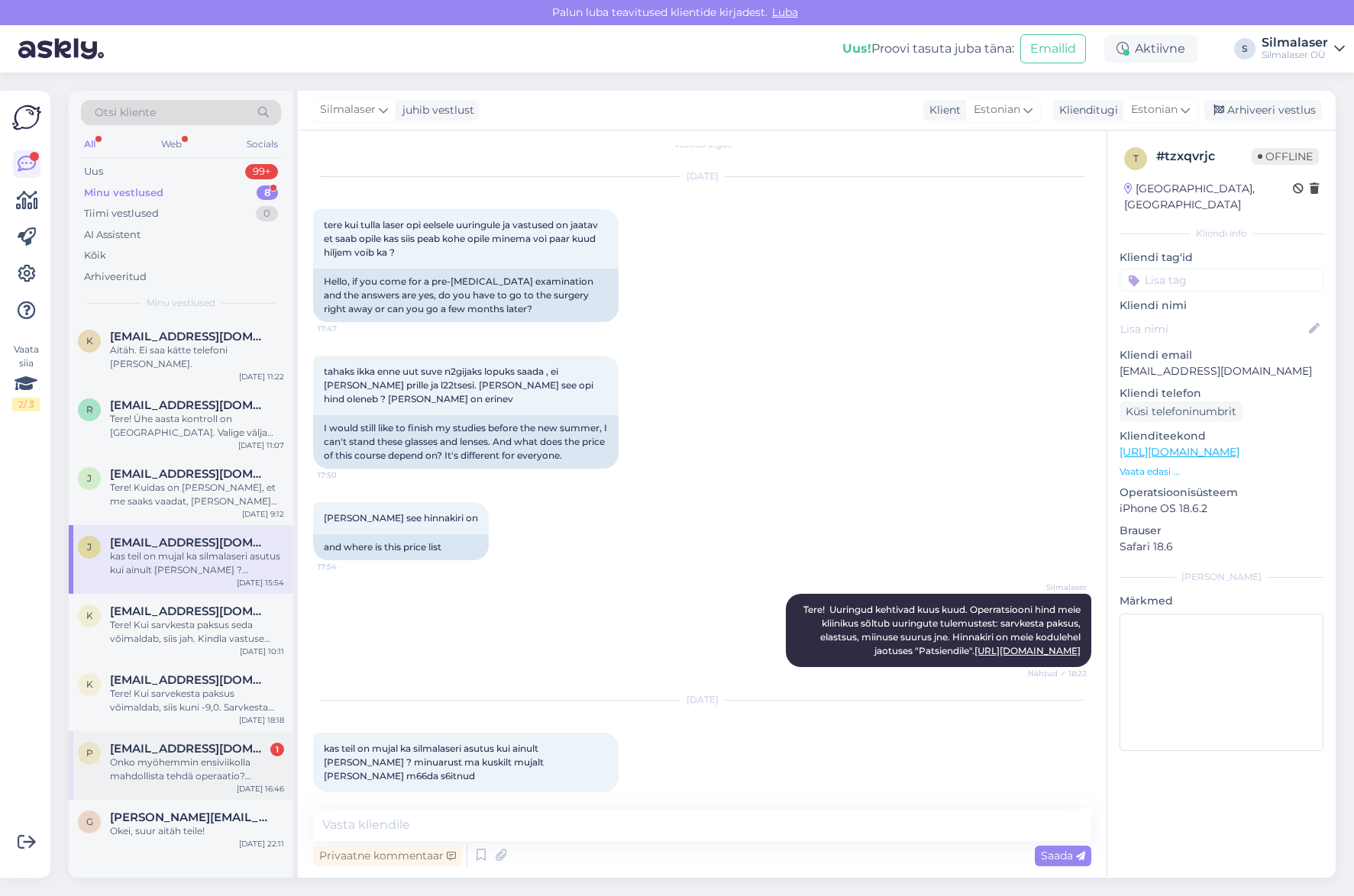
click at [186, 757] on div "Onko myöhemmin ensiviikolla mahdollista tehdä operaatio? Maanantaina [PERSON_NA…" at bounding box center [196, 769] width 174 height 27
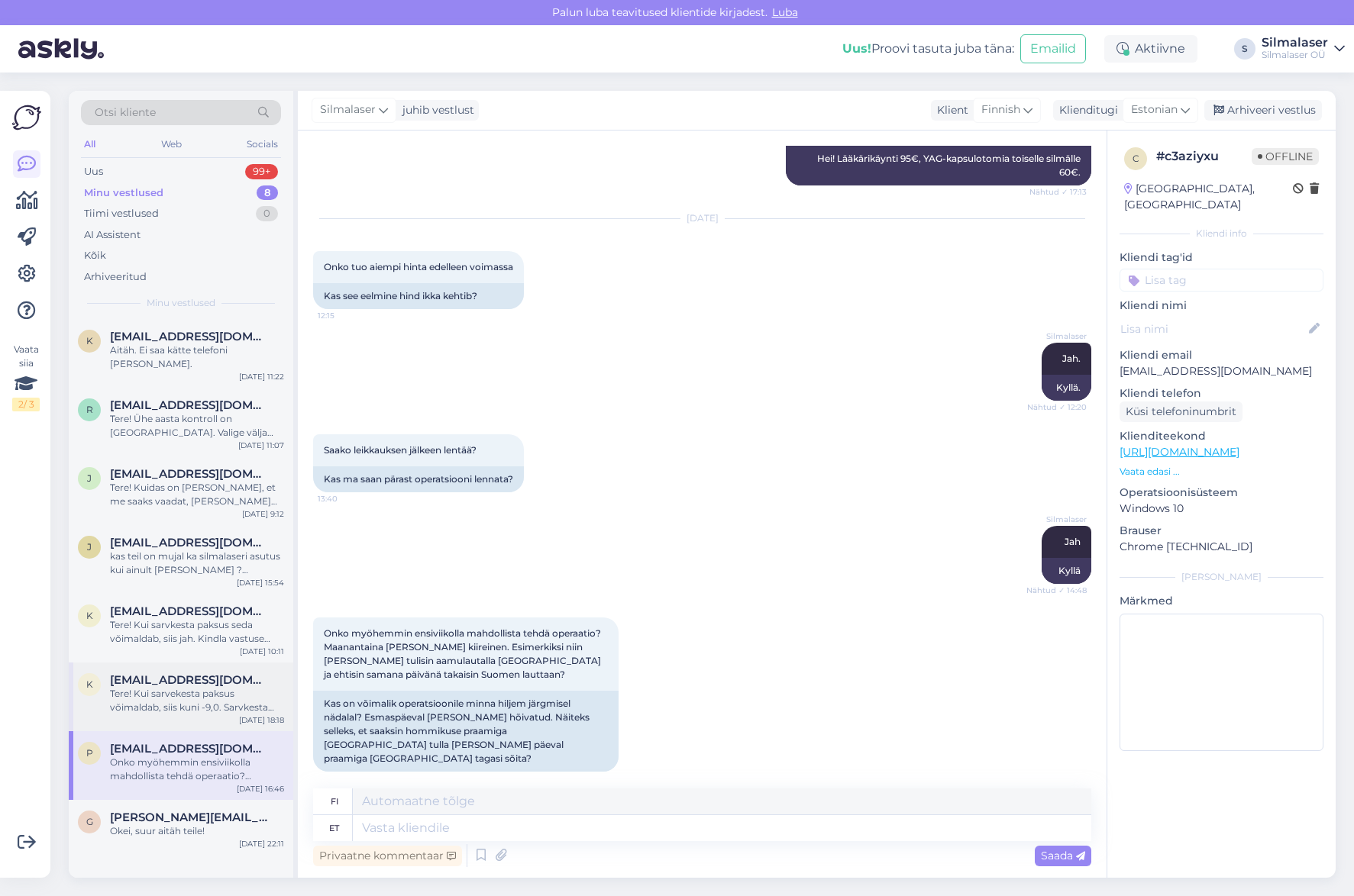
click at [160, 690] on div "Tere! Kui sarvekesta paksus võimaldab, siis kuni -9,0. Sarvkesta paksust mõõdam…" at bounding box center [196, 700] width 174 height 27
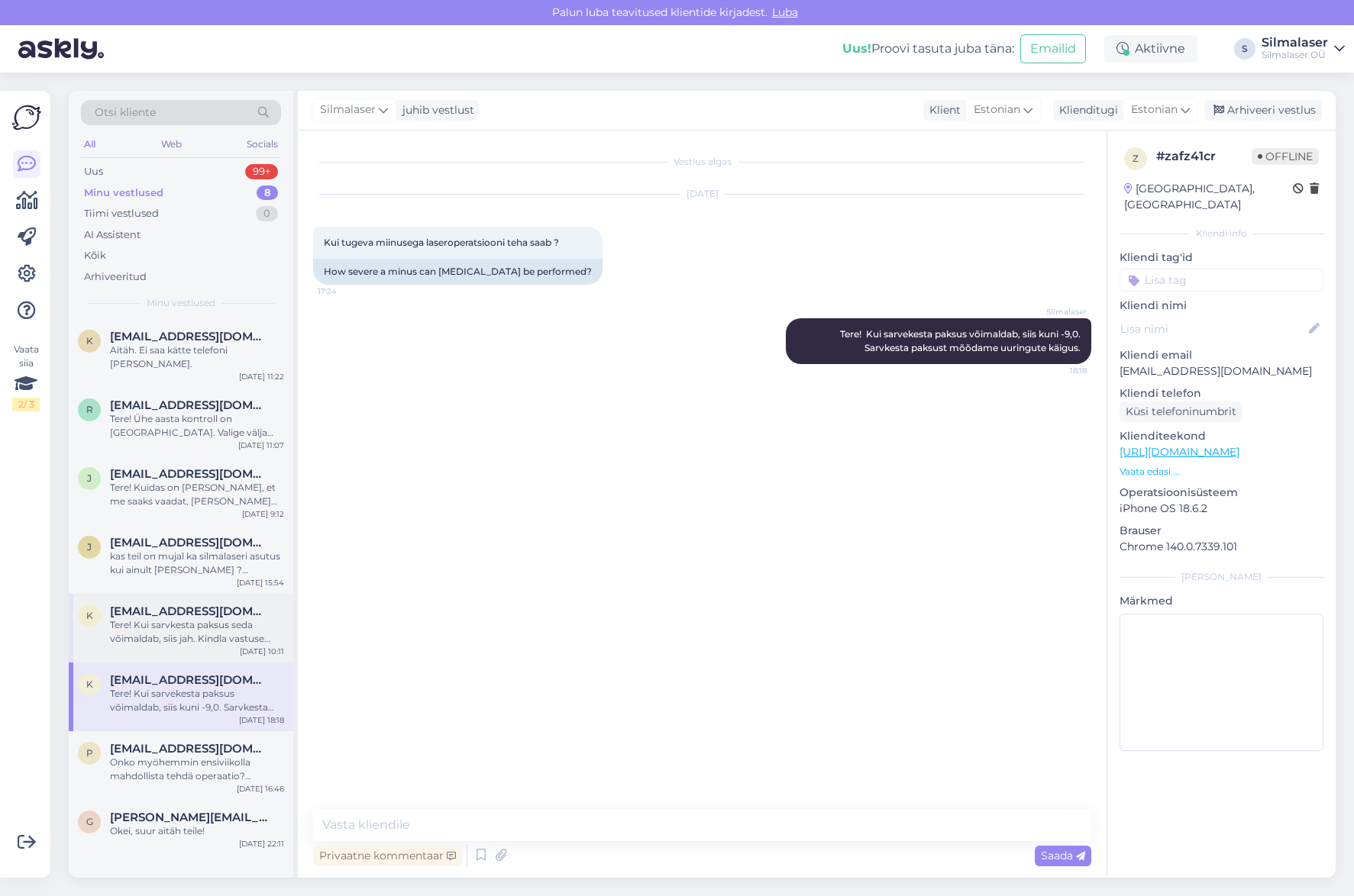
click at [164, 642] on div "k [EMAIL_ADDRESS][PERSON_NAME][DOMAIN_NAME] Tere! Kui sarvkesta paksus seda või…" at bounding box center [181, 628] width 224 height 69
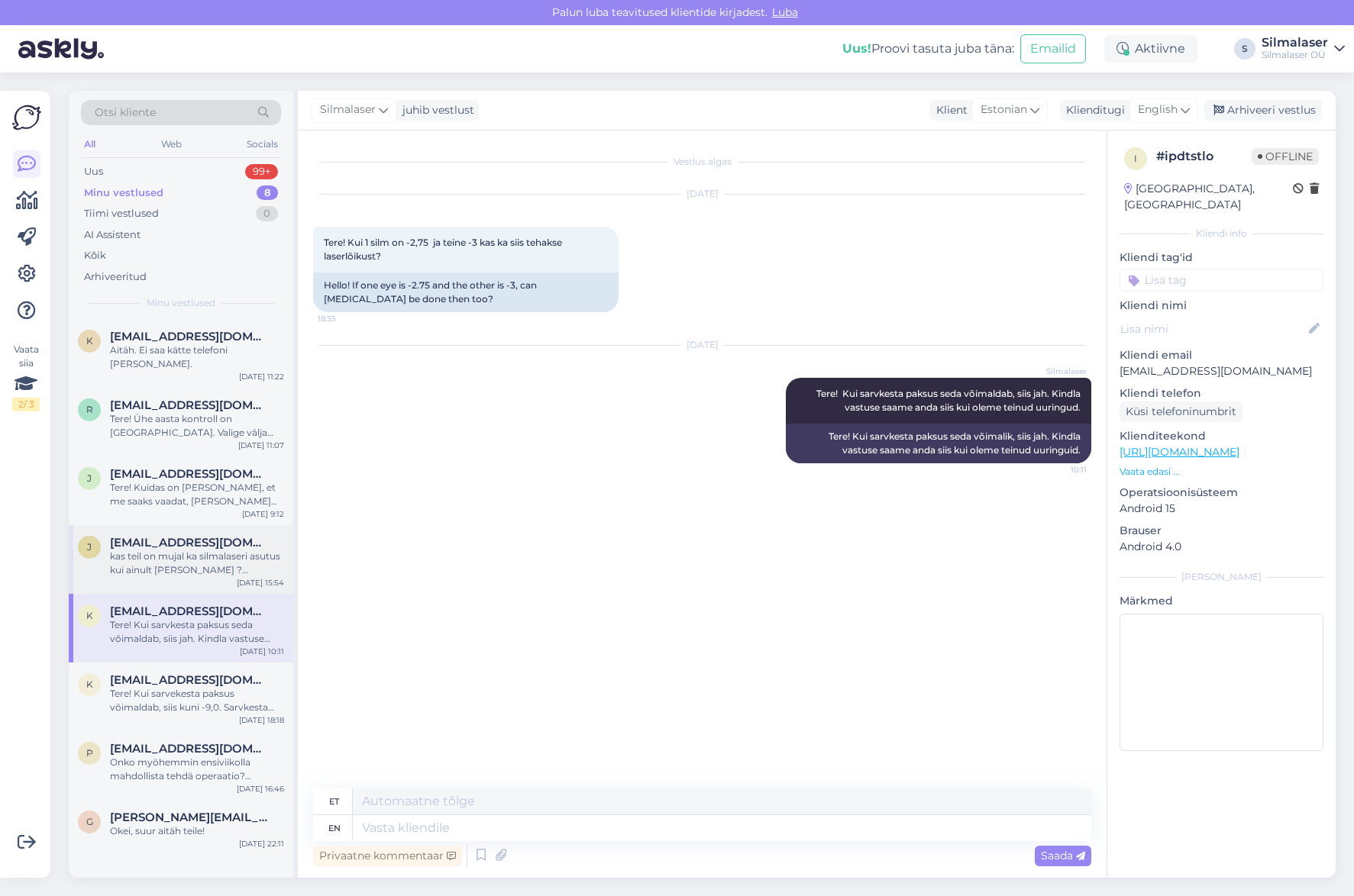
click at [200, 556] on div "kas teil on mujal ka silmalaseri asutus kui ainult [PERSON_NAME] ? minuarust ma…" at bounding box center [196, 563] width 174 height 27
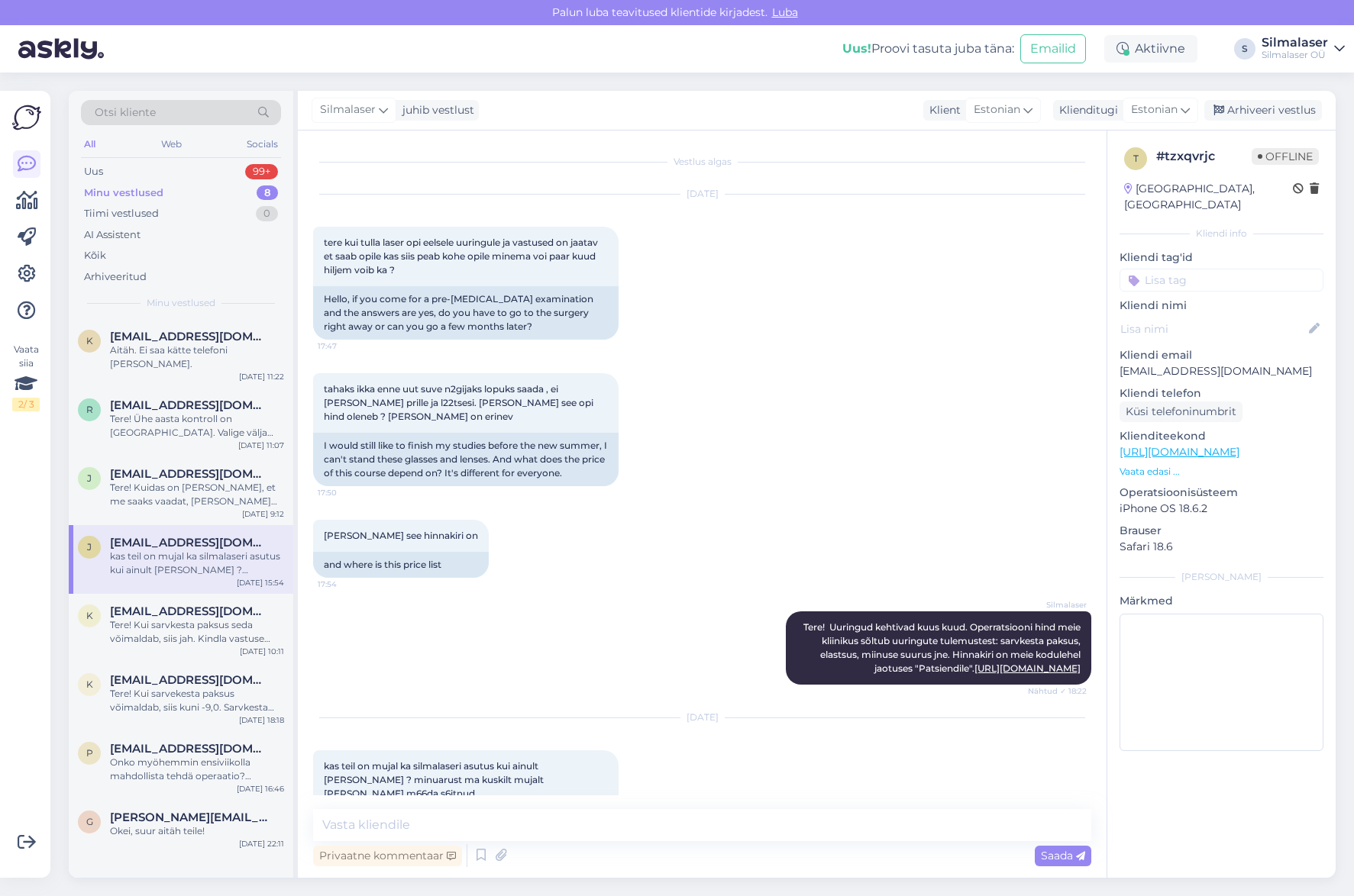
scroll to position [18, 0]
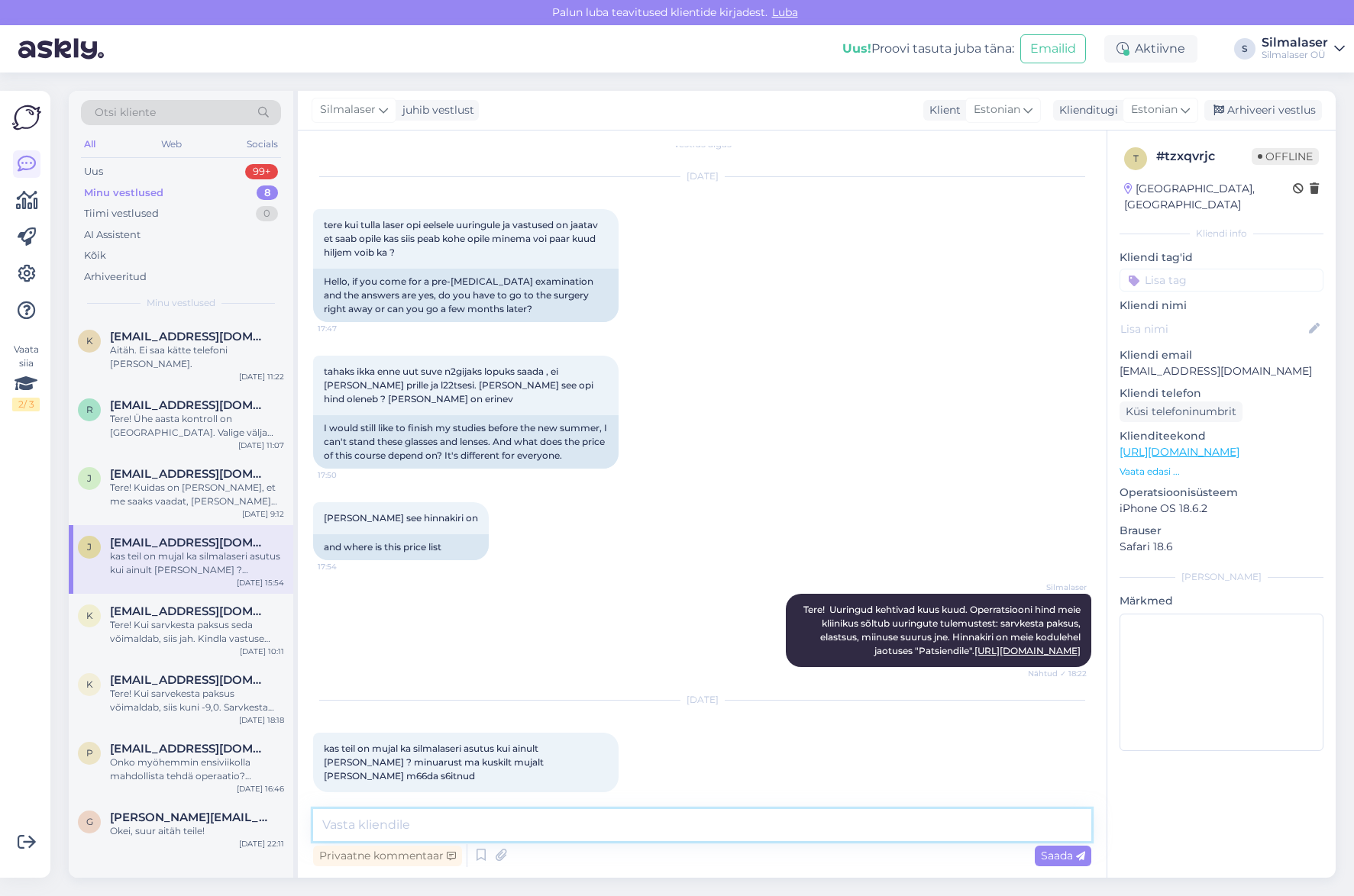
click at [359, 821] on textarea at bounding box center [702, 824] width 778 height 32
type textarea "Operatsioonid ja mõned uuringud toimuvad [STREET_ADDRESS]."
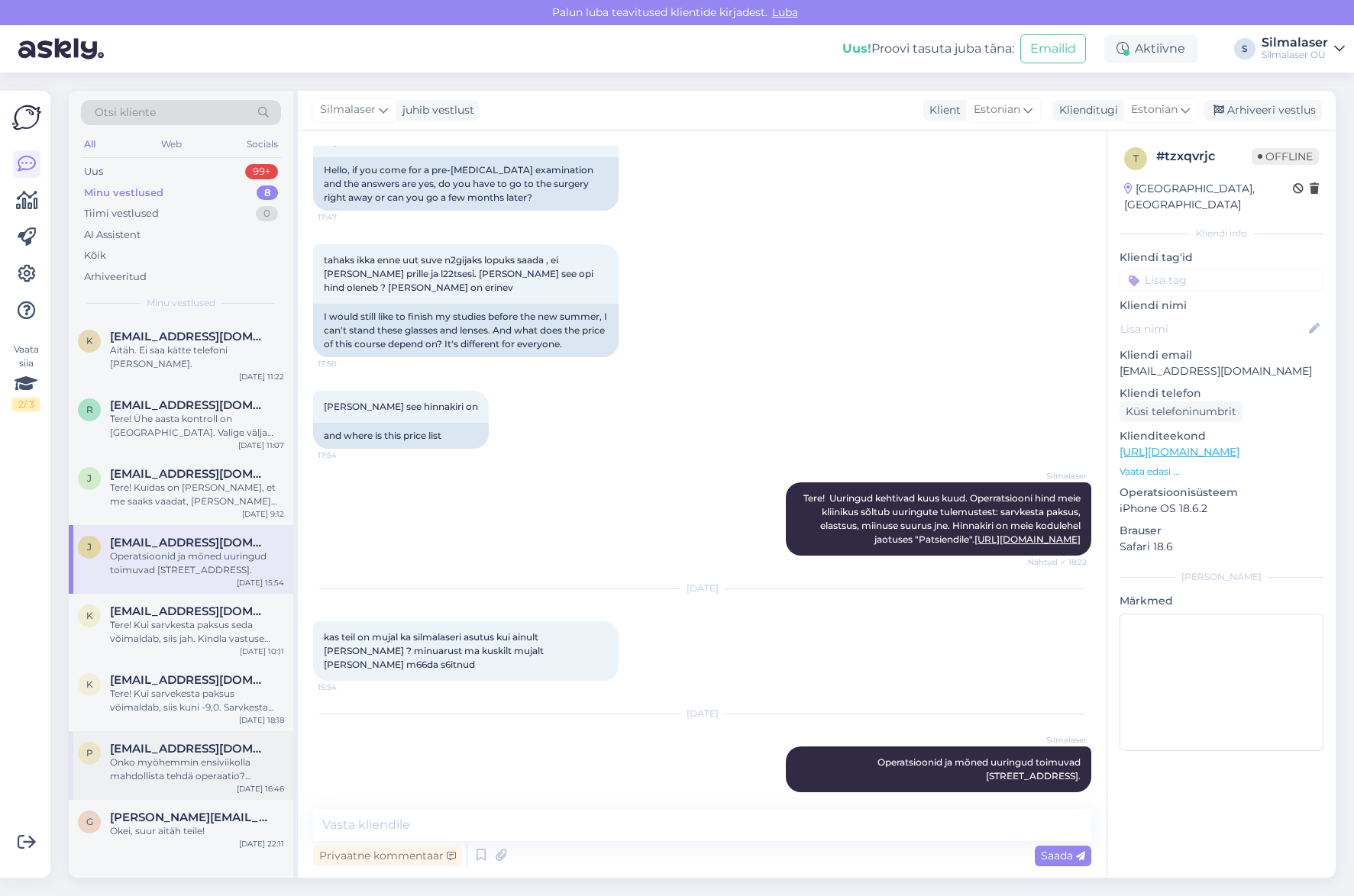
click at [186, 742] on span "[EMAIL_ADDRESS][DOMAIN_NAME]" at bounding box center [189, 749] width 159 height 14
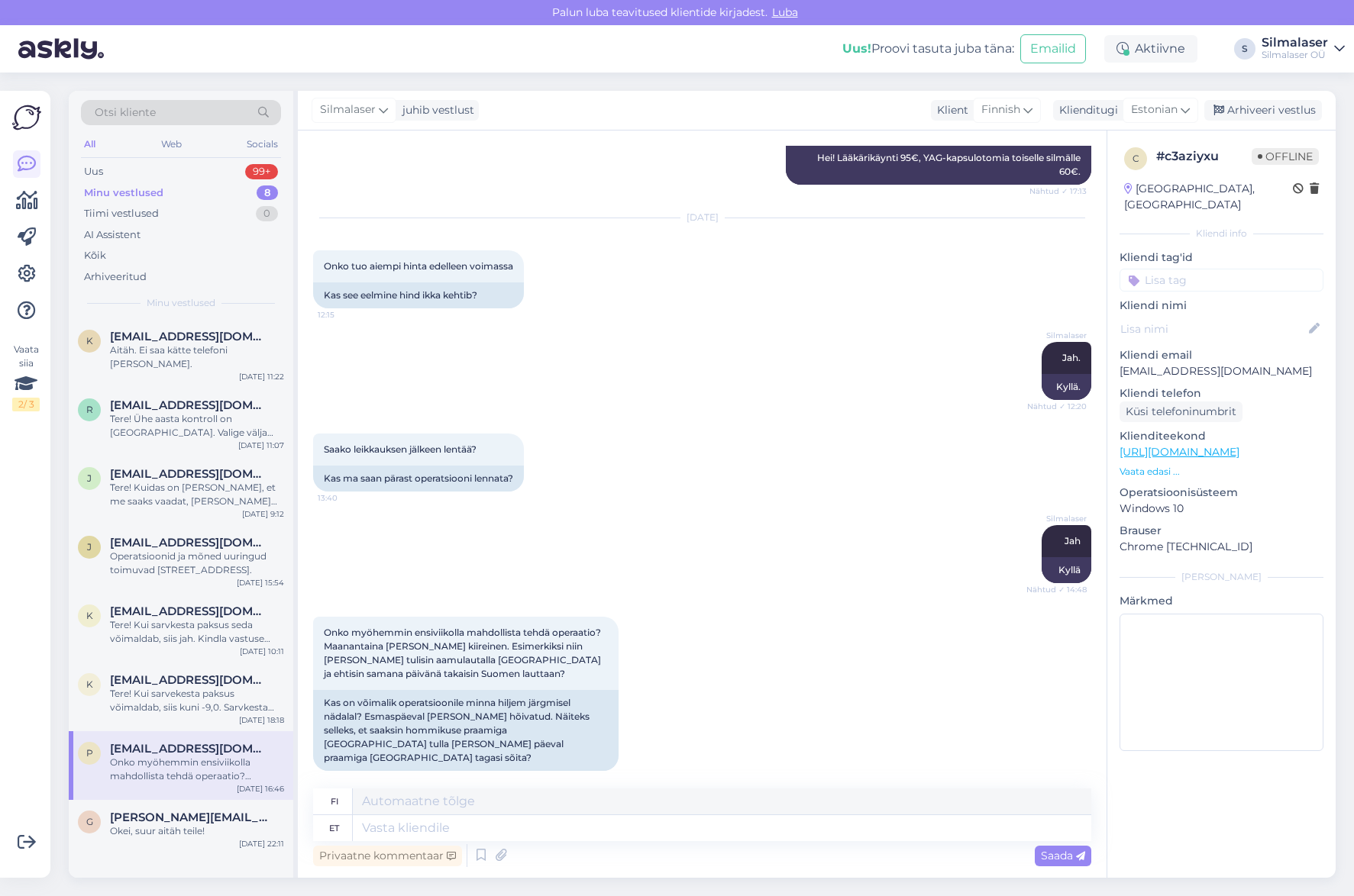
scroll to position [310, 0]
click at [384, 834] on textarea at bounding box center [722, 827] width 738 height 26
type textarea "Vabandust va"
type textarea "Anteeksi"
type textarea "Vabandust vastuse"
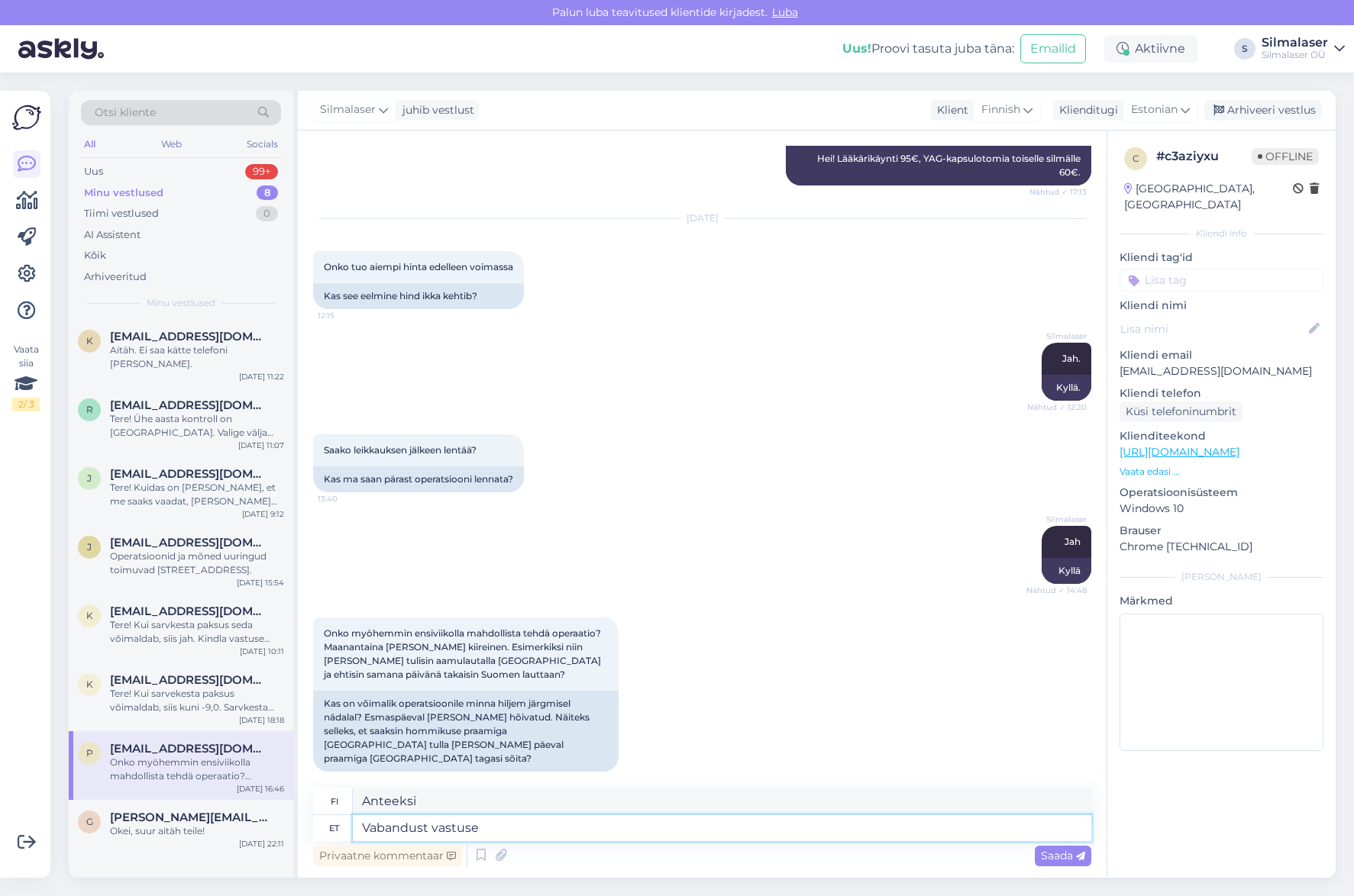
type textarea "Anteeksi vastauksesta."
type textarea "Vabandust vastuse viibimise"
type textarea "Pahoittelen vastauksen viivästymistä."
type textarea "Vabandust vastuse viibimise pärast."
type textarea "Pahoittelen viivästynyttä vastausta."
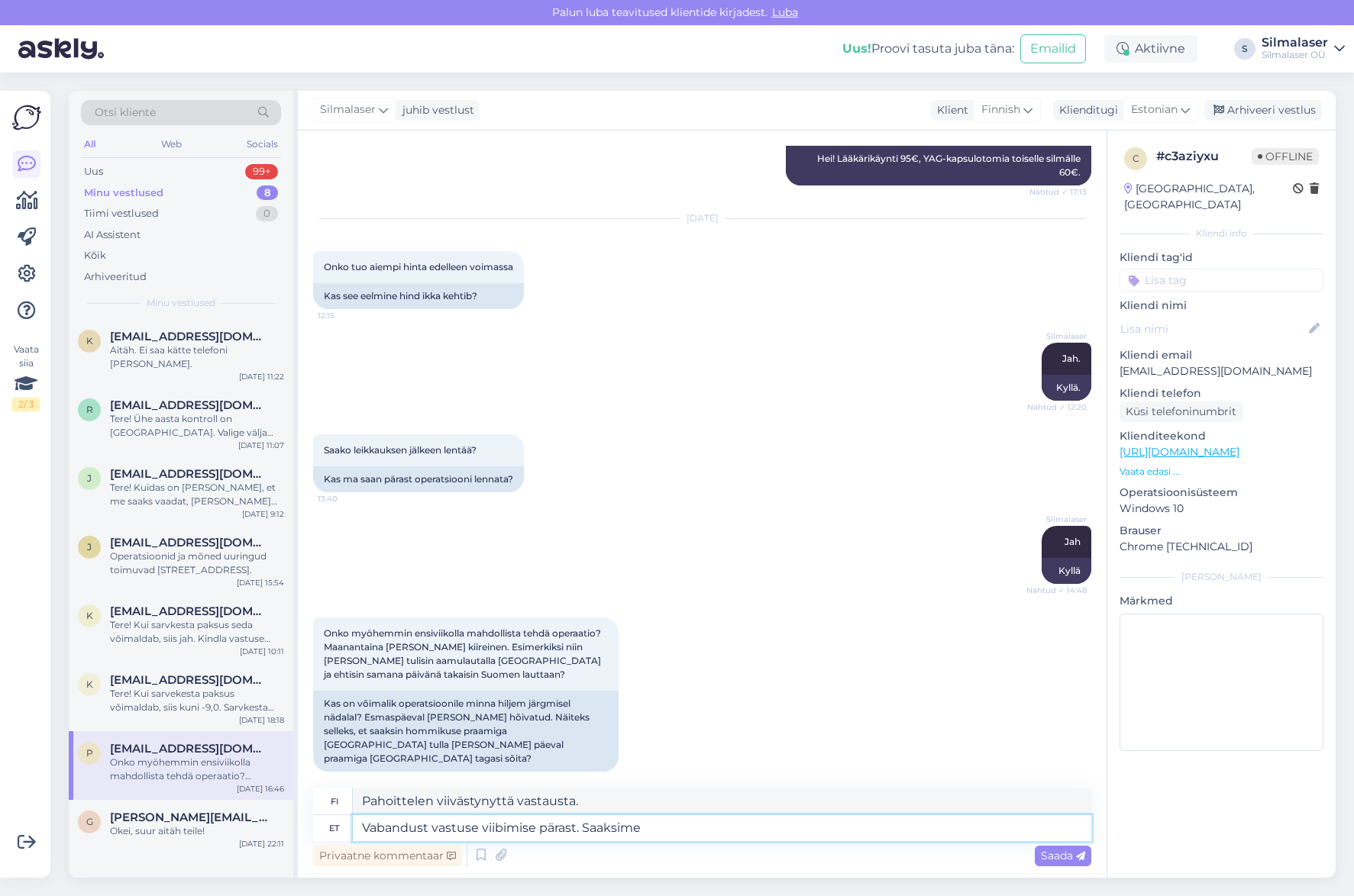
type textarea "Vabandust vastuse viibimise pärast. Saaksime"
type textarea "Pahoittelemme viivästynyttä vastausta. Voisimme"
type textarea "Vabandust vastuse viibimise pärast. Saaksime Teile a"
type textarea "Pahoittelemme viivästynyttä vastausta. Haluaisimme ottaa sinuun yhteyttä."
type textarea "Vabandust vastuse viibimise pärast. Saaksime Teile aega"
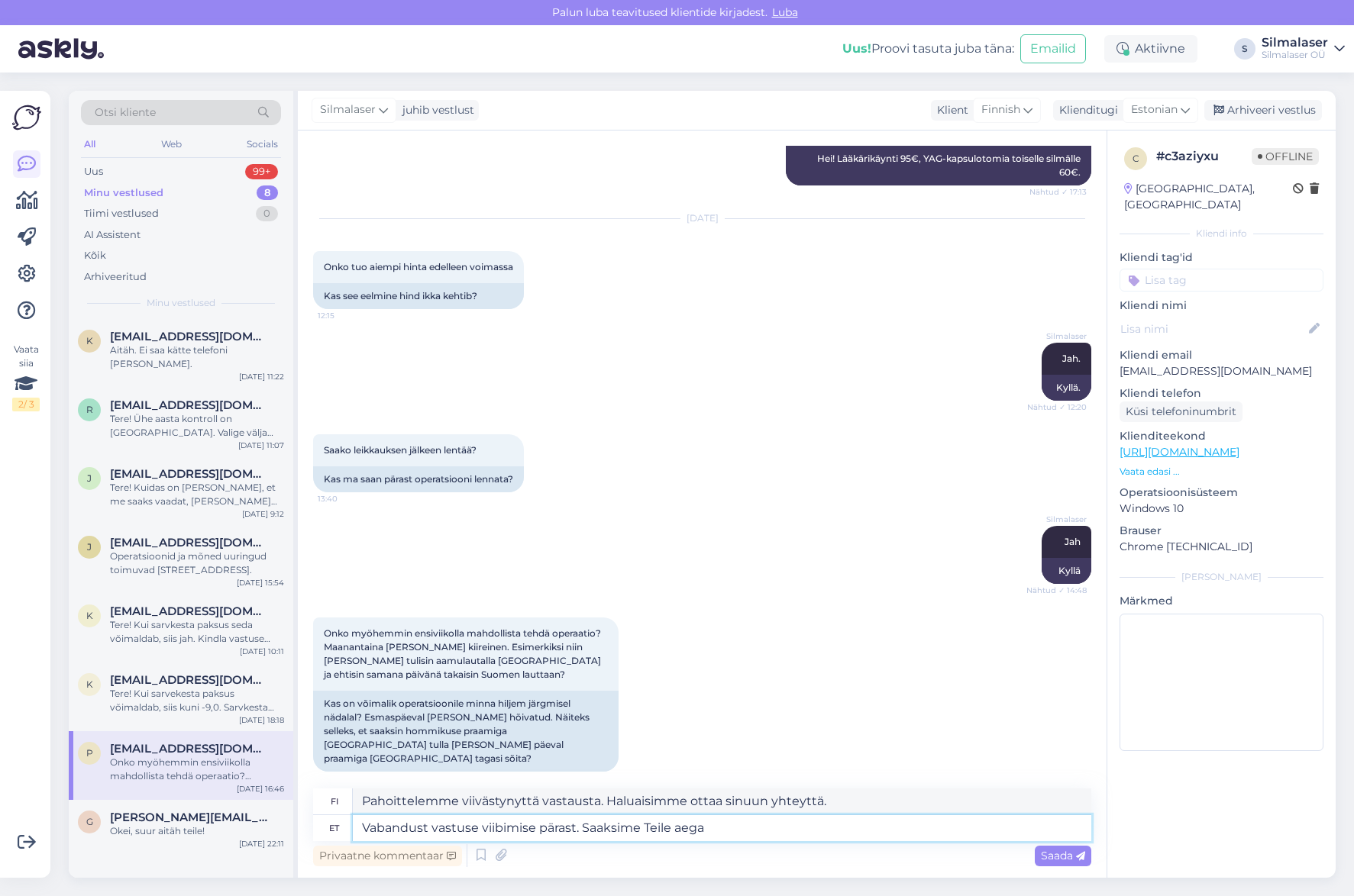
type textarea "Pahoittelemme viivästynyttä vastausta. Toivottavasti meillä on sinulle aikaa."
type textarea "Vabandust vastuse viibimise pärast. Saaksime Teile aega pakkuda"
type textarea "Pahoittelemme viivästynyttä vastausta. Voisimme tarjota sinulle lisäaikaa."
type textarea "Vabandust vastuse viibimise pärast. Saaksime Teile aega pakkuda reedel"
type textarea "Pahoittelemme viivästynyttä vastausta. Voisimme tarjota sinulle ajan perjantail…"
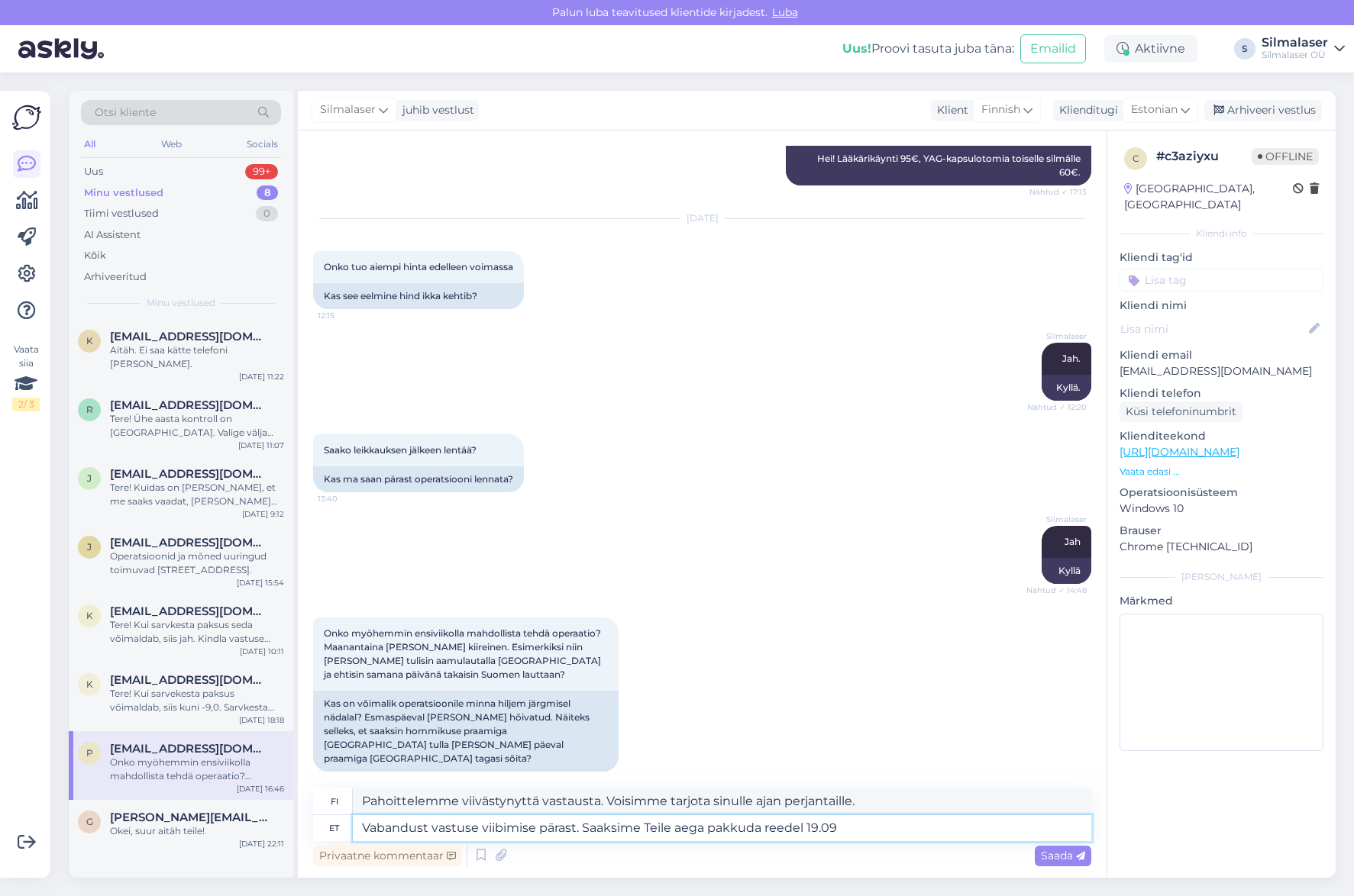
type textarea "Vabandust vastuse viibimise pärast. Saaksime Teile aega pakkuda reedel 19.09."
type textarea "Pahoittelemme viivästynyttä vastausta. Voisimme tarjota sinulle ajan perjantain…"
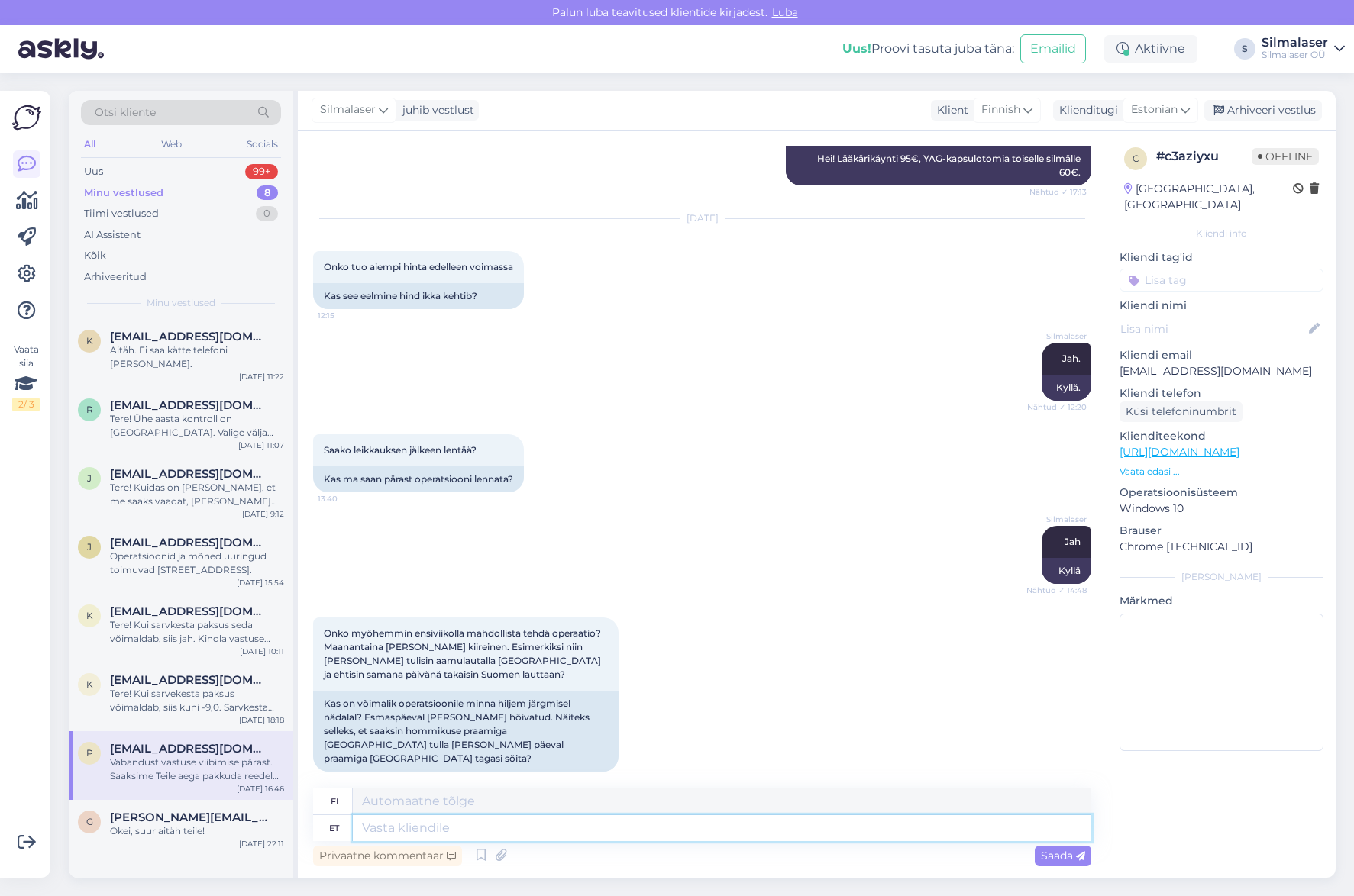
scroll to position [461, 0]
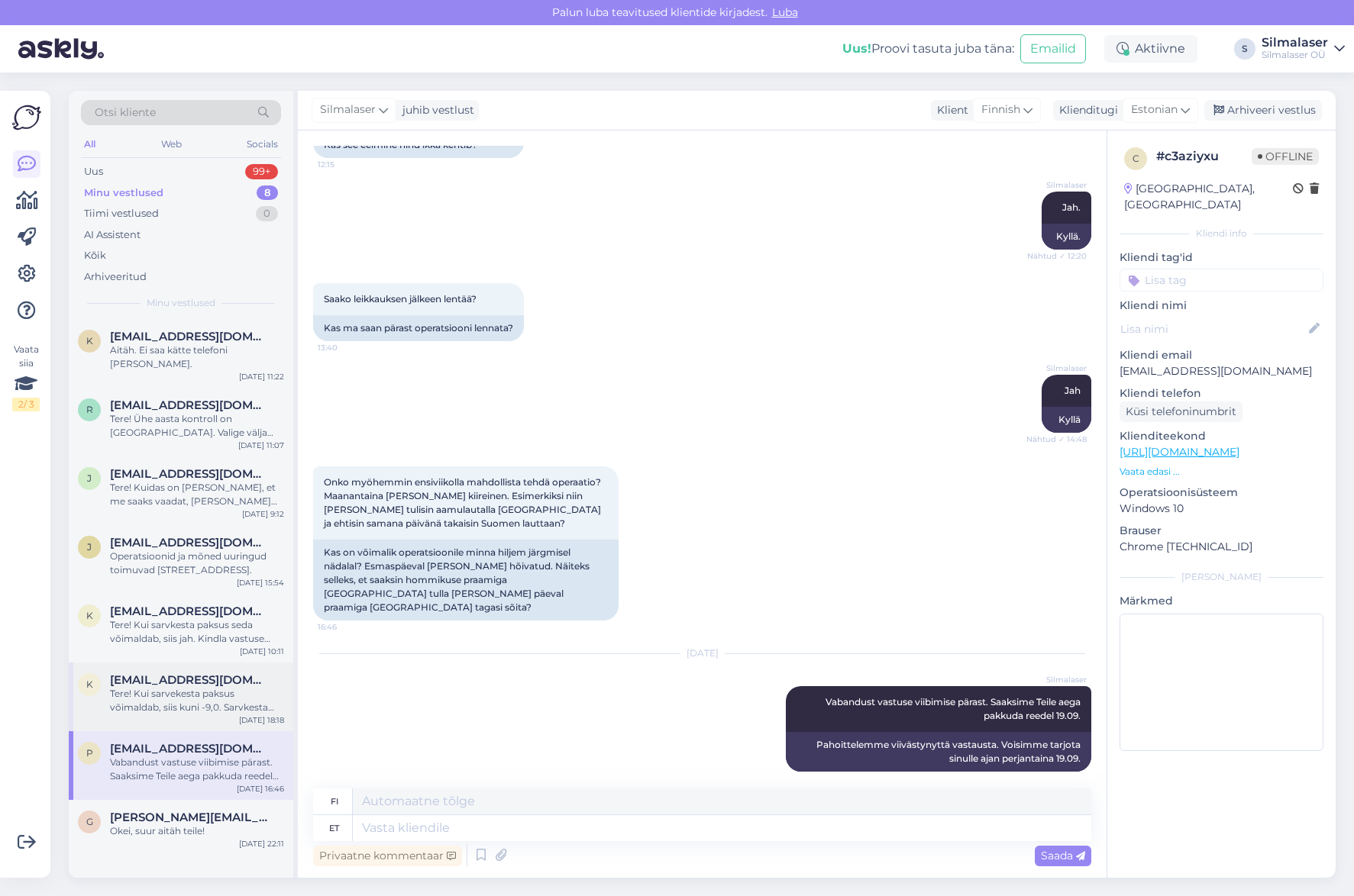
click at [232, 673] on span "[EMAIL_ADDRESS][DOMAIN_NAME]" at bounding box center [189, 680] width 159 height 14
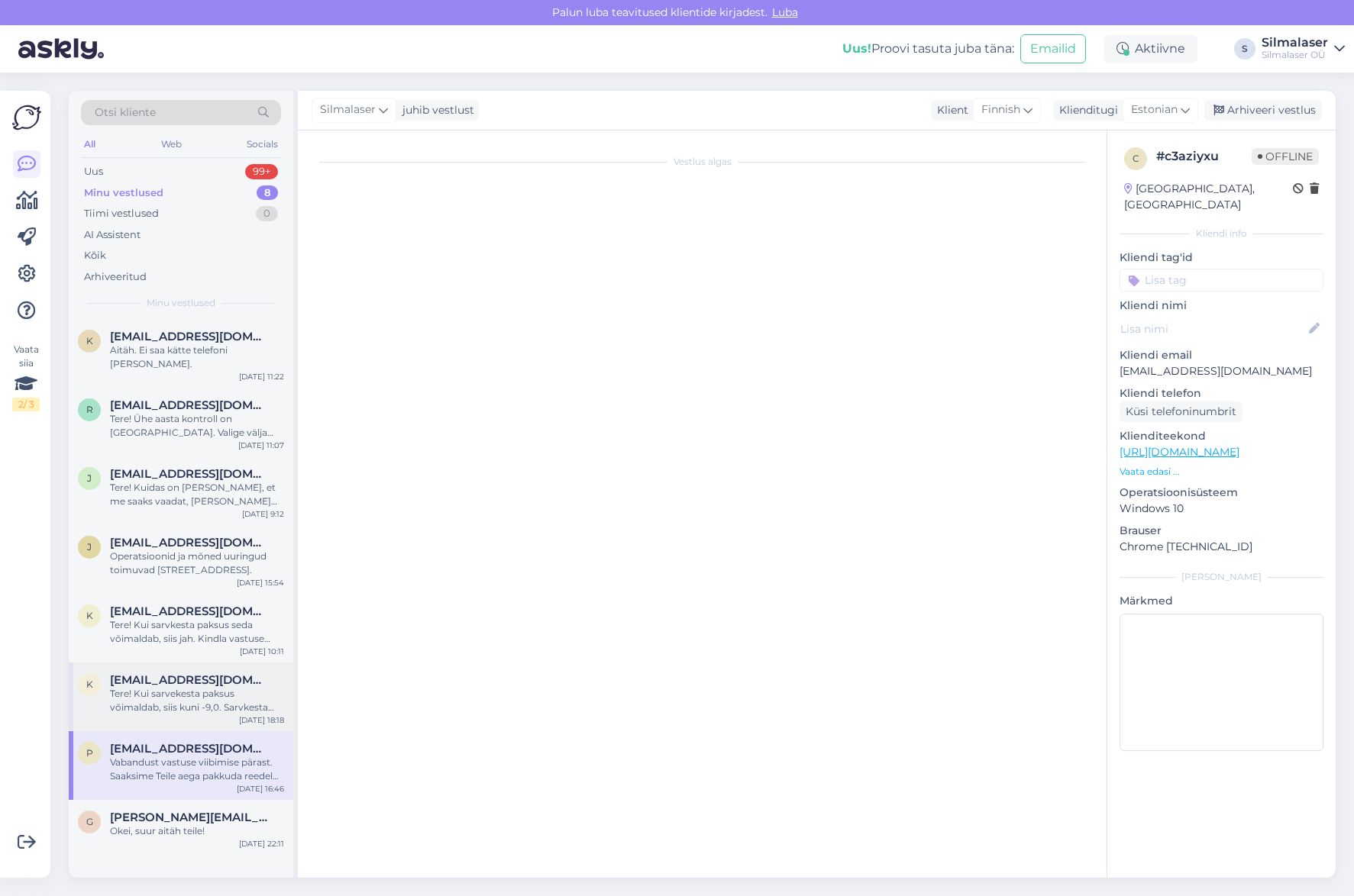
scroll to position [0, 0]
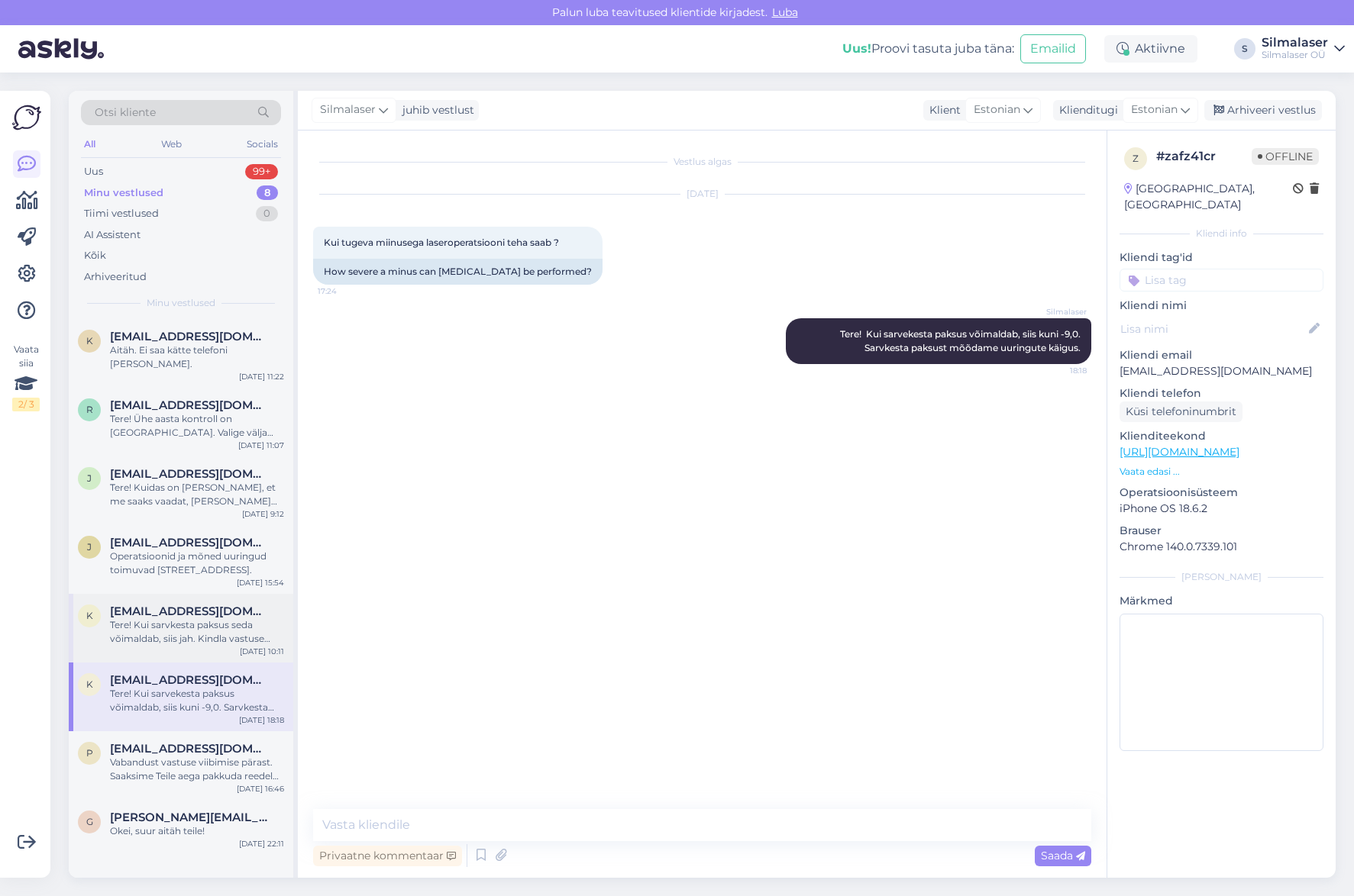
click at [207, 619] on div "Tere! Kui sarvkesta paksus seda võimaldab, siis jah. Kindla vastuse saame anda …" at bounding box center [196, 632] width 174 height 27
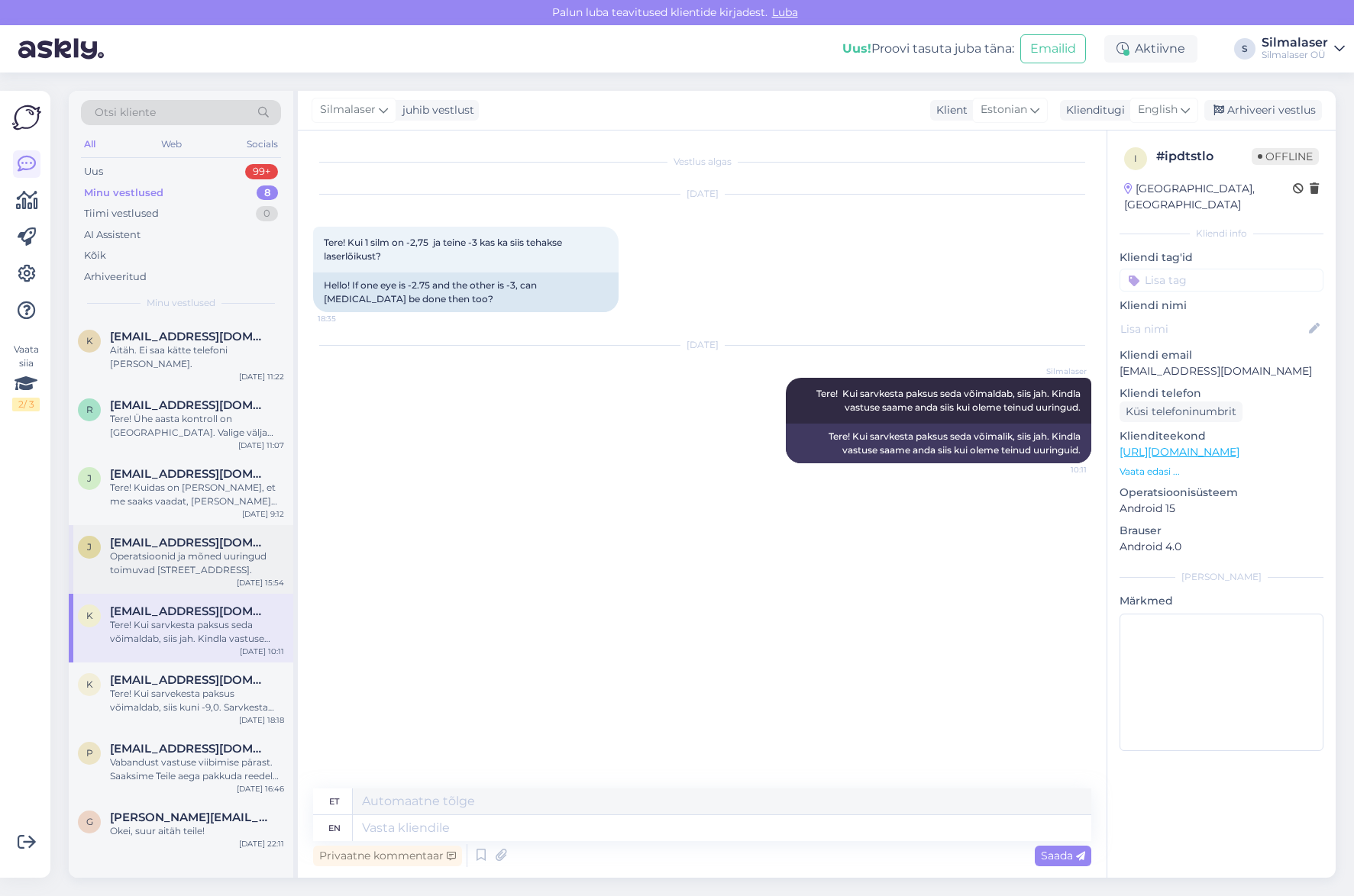
click at [207, 549] on div "Operatsioonid ja mõned uuringud toimuvad [STREET_ADDRESS]." at bounding box center [196, 563] width 174 height 27
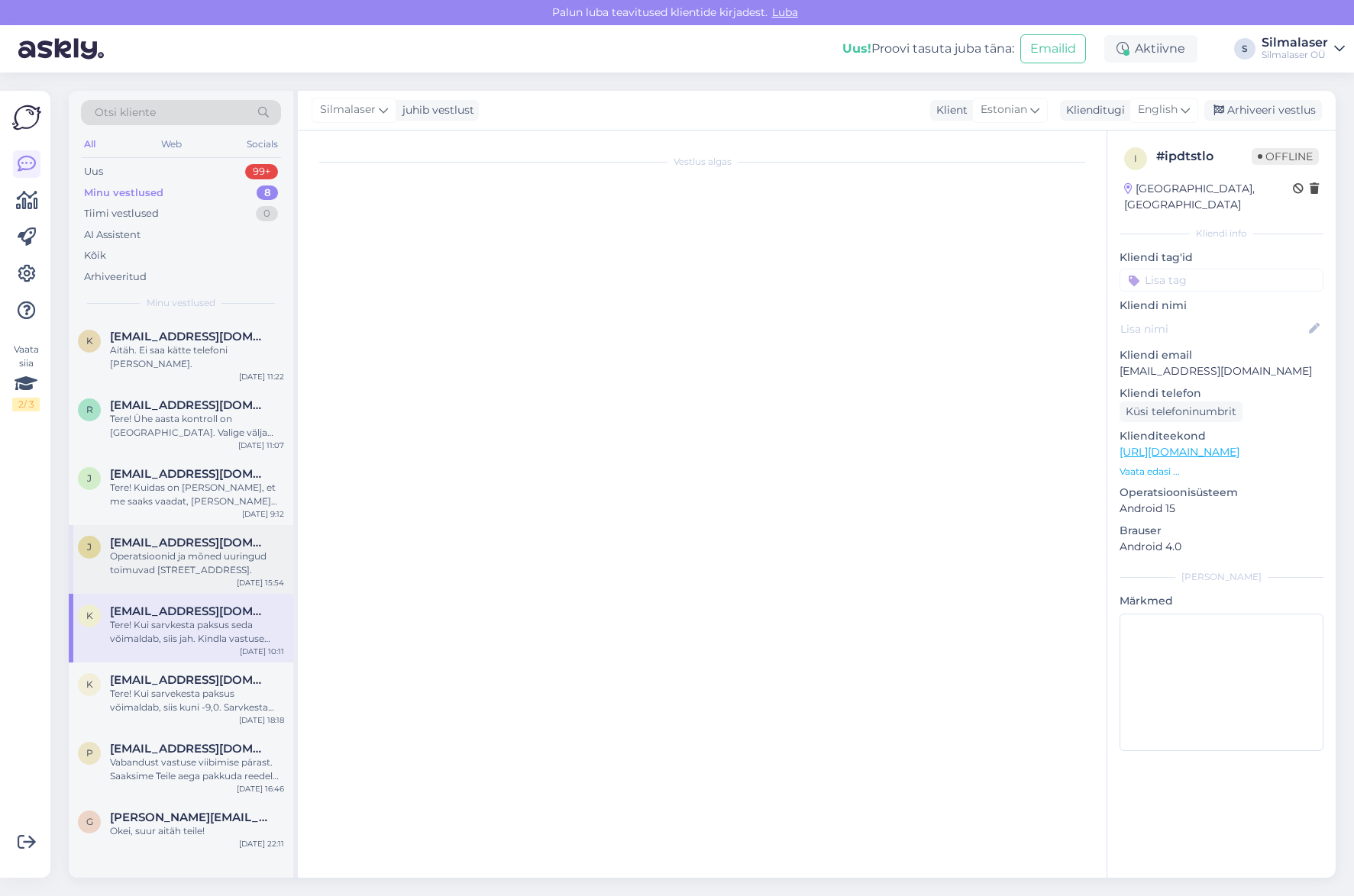
scroll to position [129, 0]
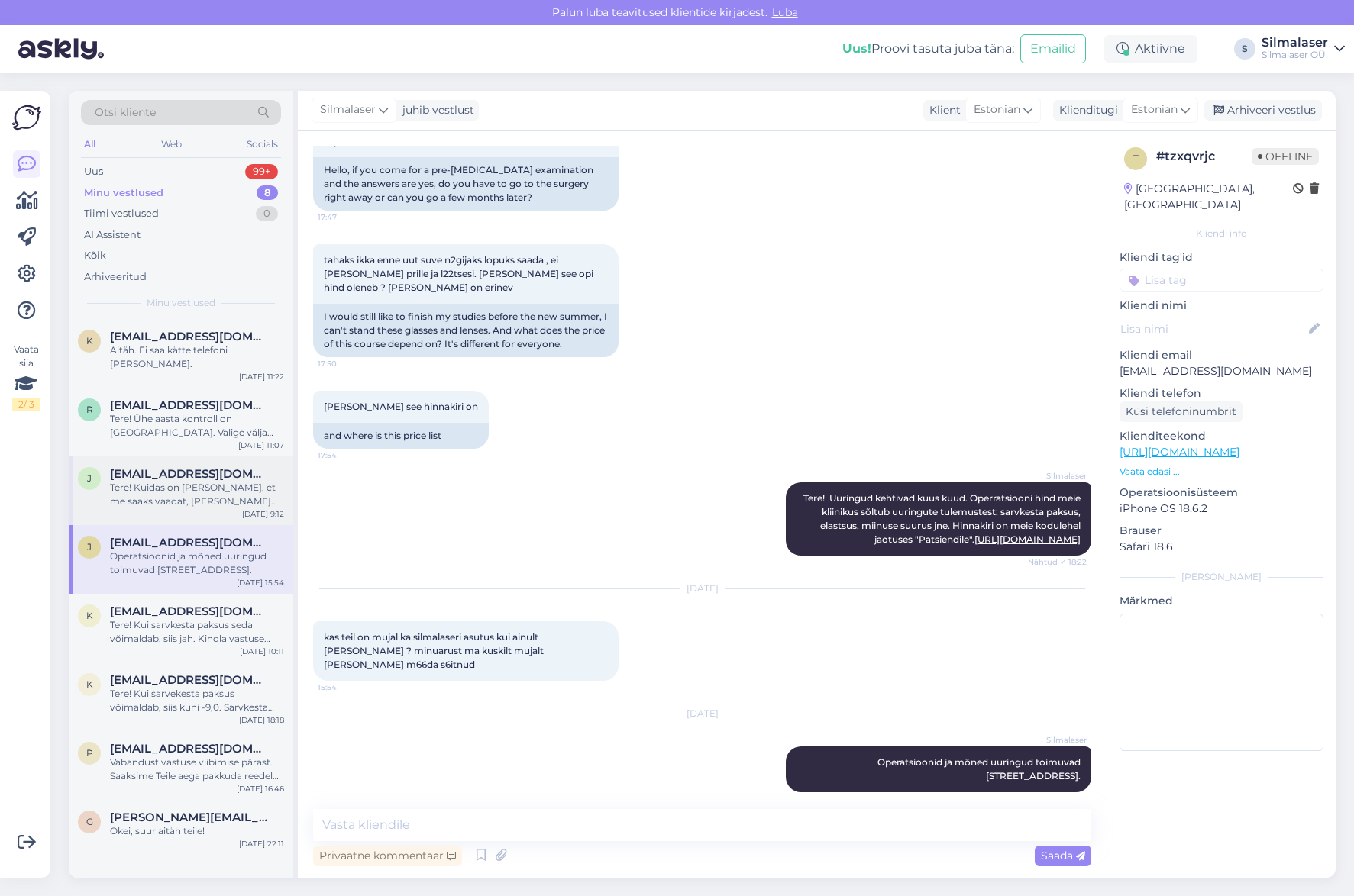
click at [207, 499] on div "j [EMAIL_ADDRESS][DOMAIN_NAME] Tere! Kuidas on [PERSON_NAME], et me saaks vaada…" at bounding box center [181, 491] width 224 height 69
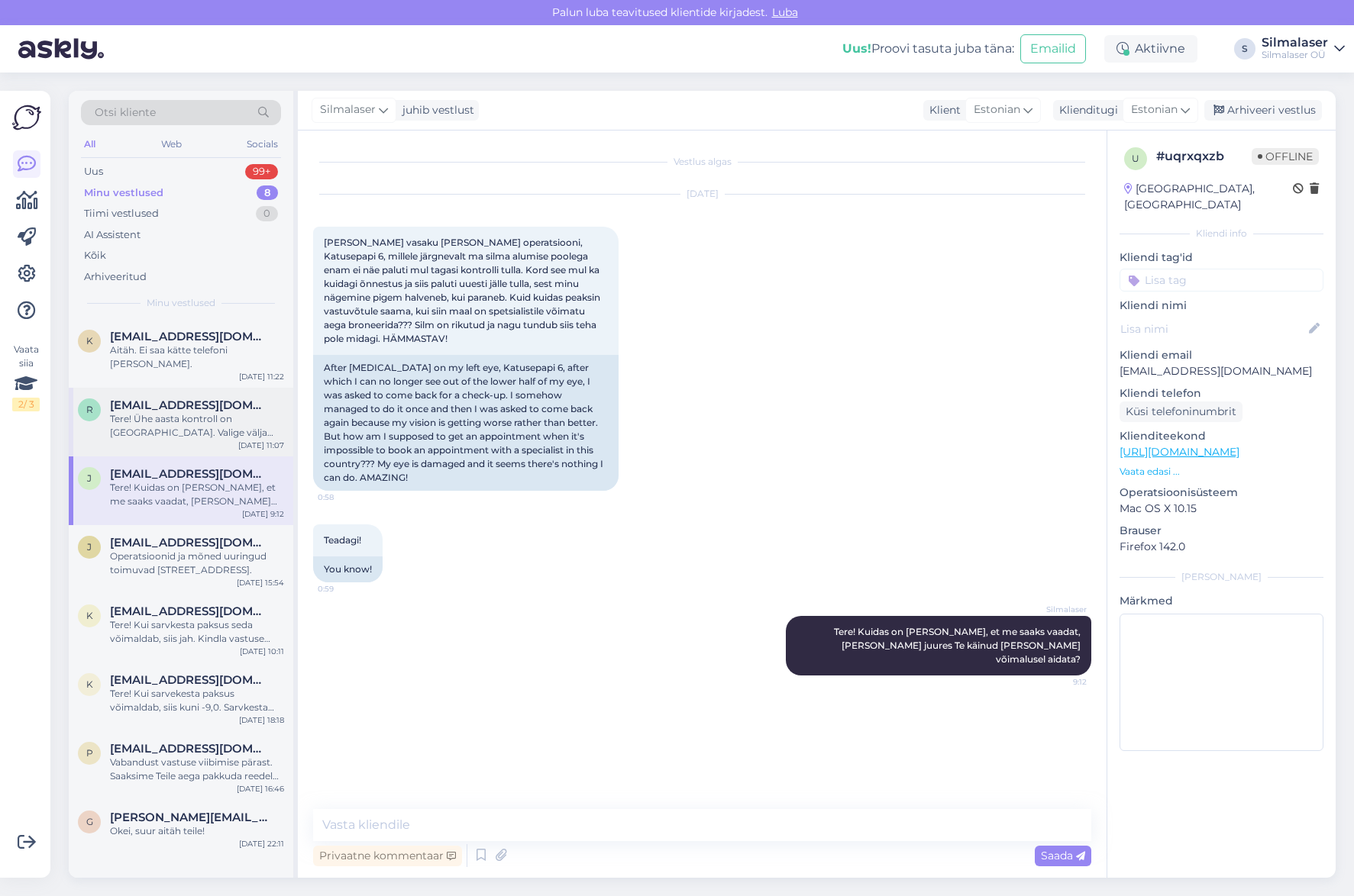
click at [242, 412] on div "Tere! Ühe aasta kontroll on [GEOGRAPHIC_DATA]. Valige välja teile meeldiv optom…" at bounding box center [196, 425] width 174 height 27
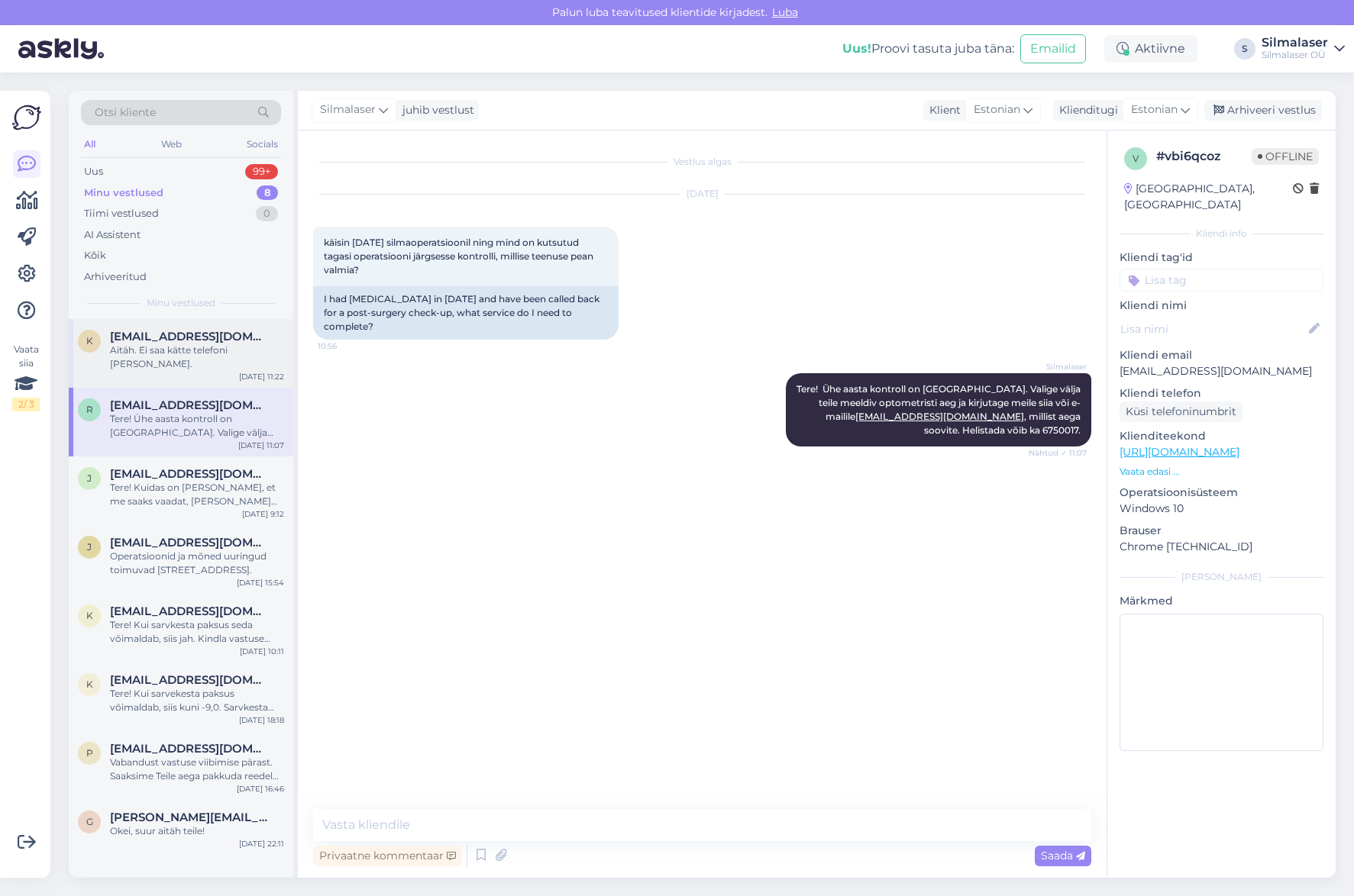
click at [239, 362] on div "k [EMAIL_ADDRESS][DOMAIN_NAME] Aitäh. Ei saa kätte telefoni [PERSON_NAME]. [DAT…" at bounding box center [181, 353] width 224 height 69
